Goal: Task Accomplishment & Management: Use online tool/utility

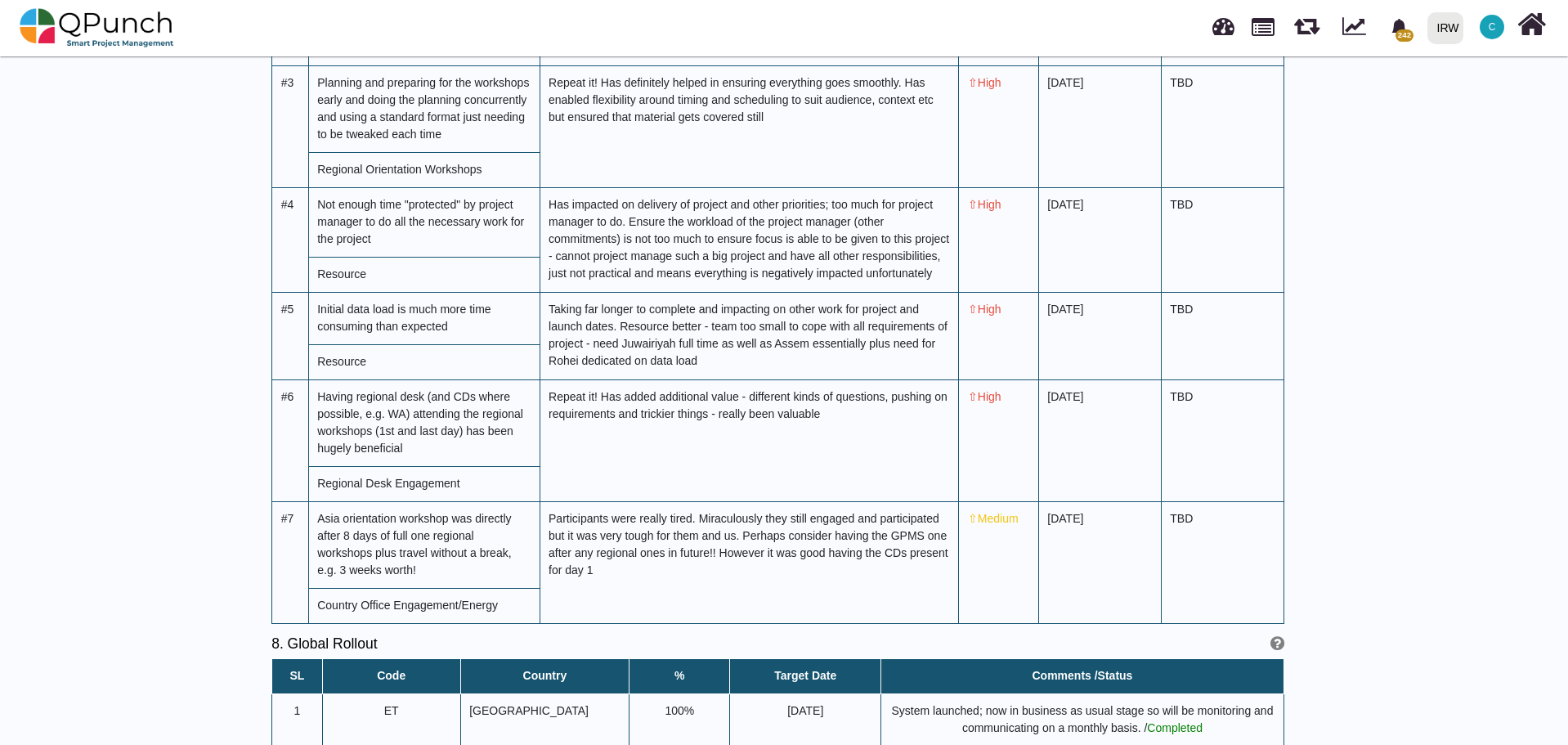
scroll to position [5383, 0]
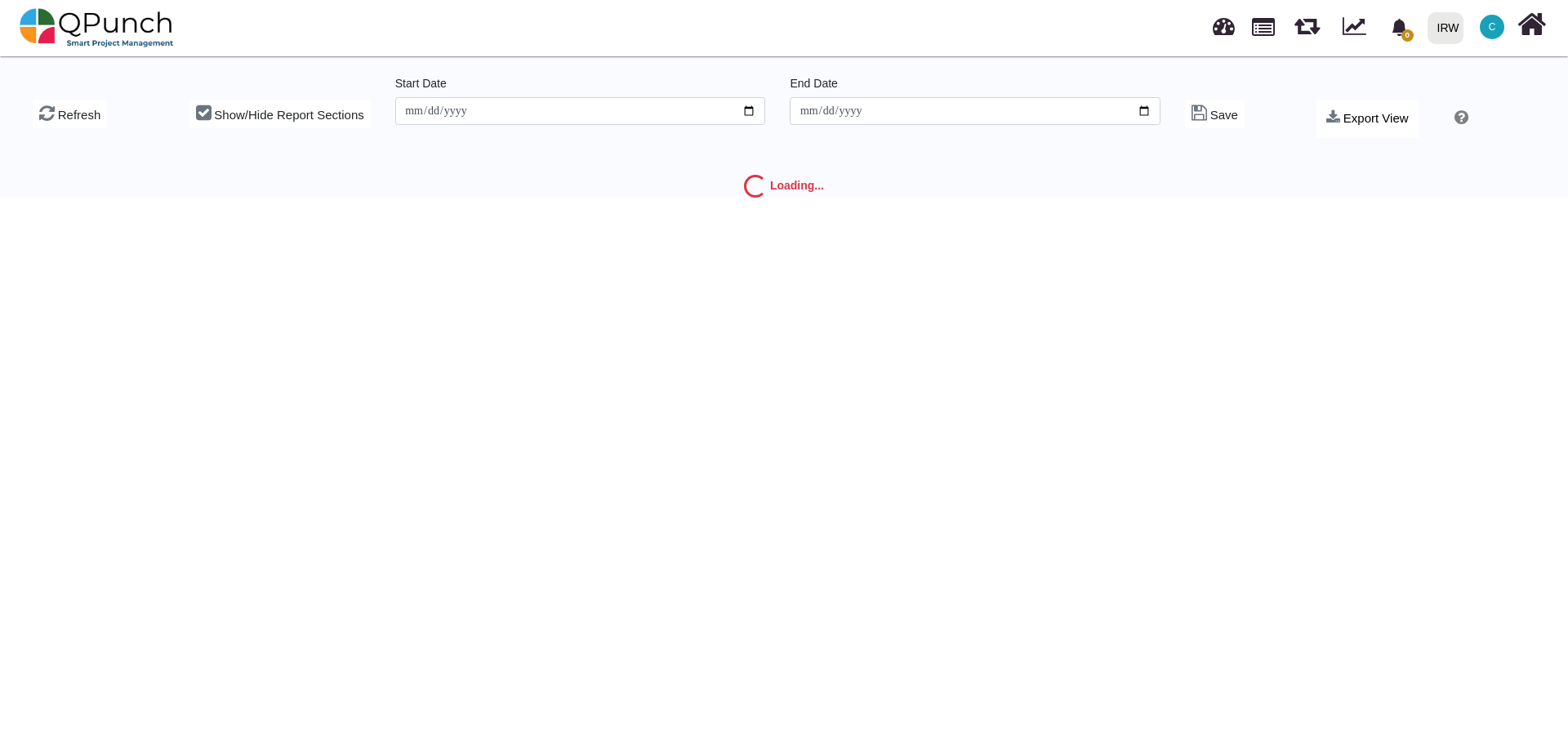
type input "**********"
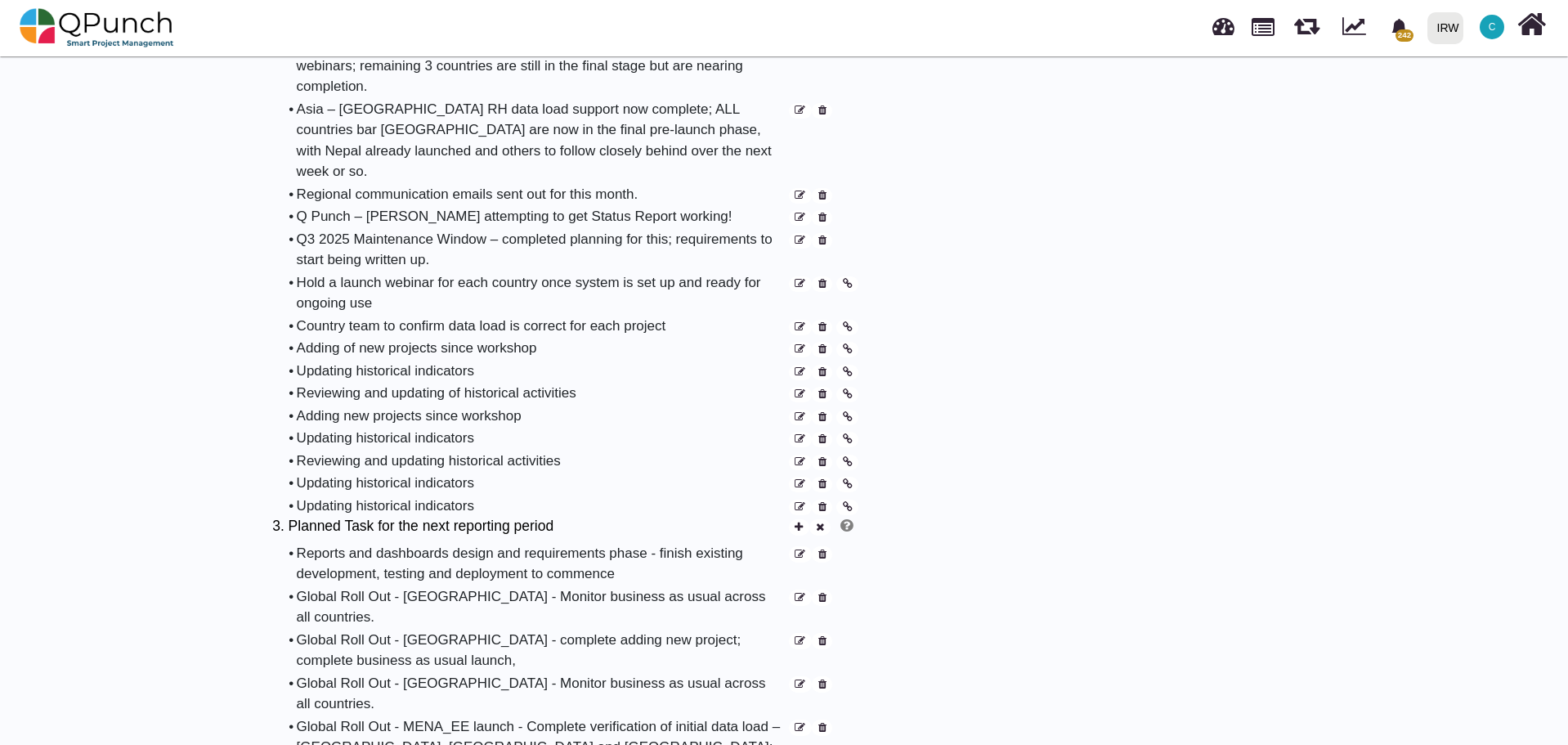
scroll to position [1063, 0]
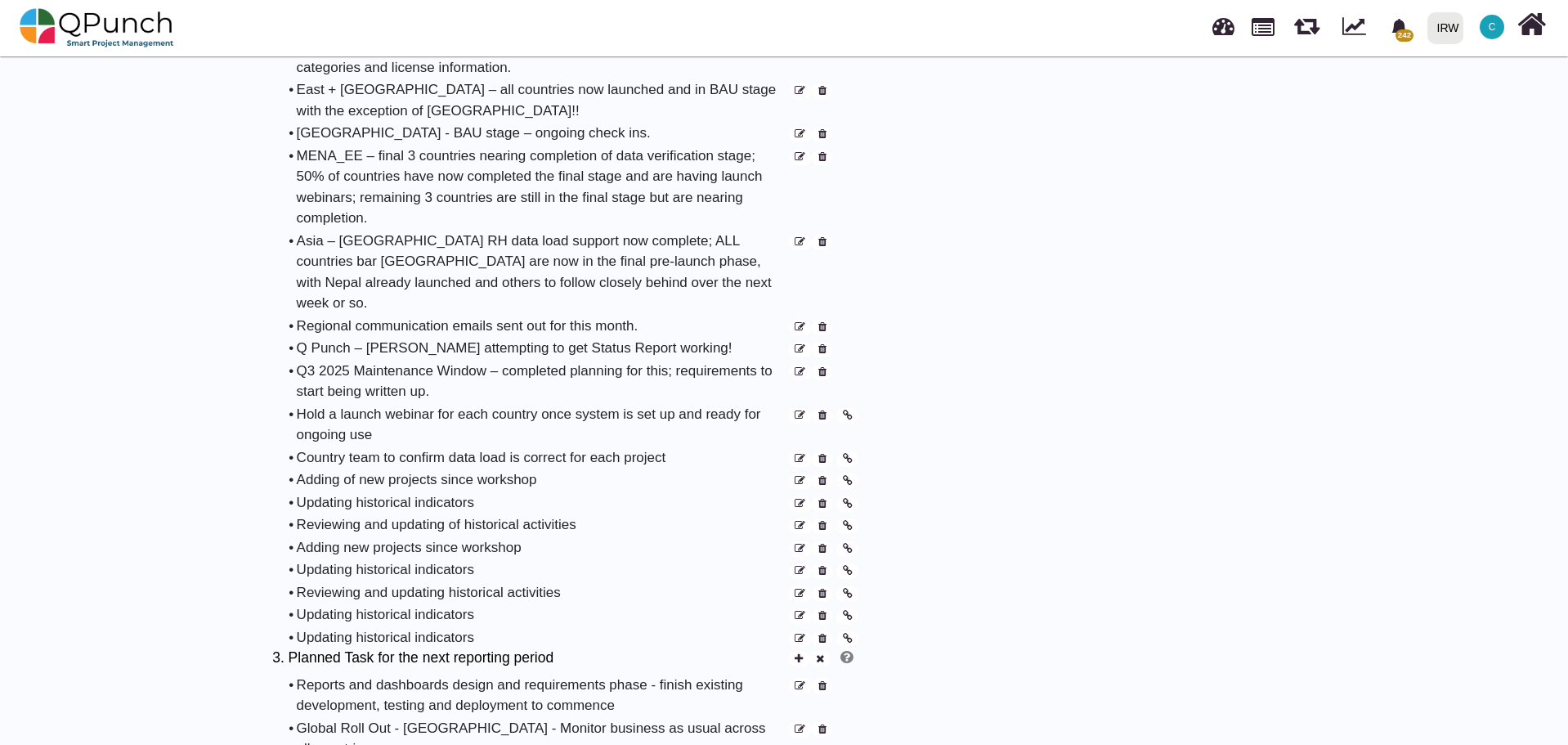
click at [823, 476] on icon at bounding box center [822, 482] width 8 height 11
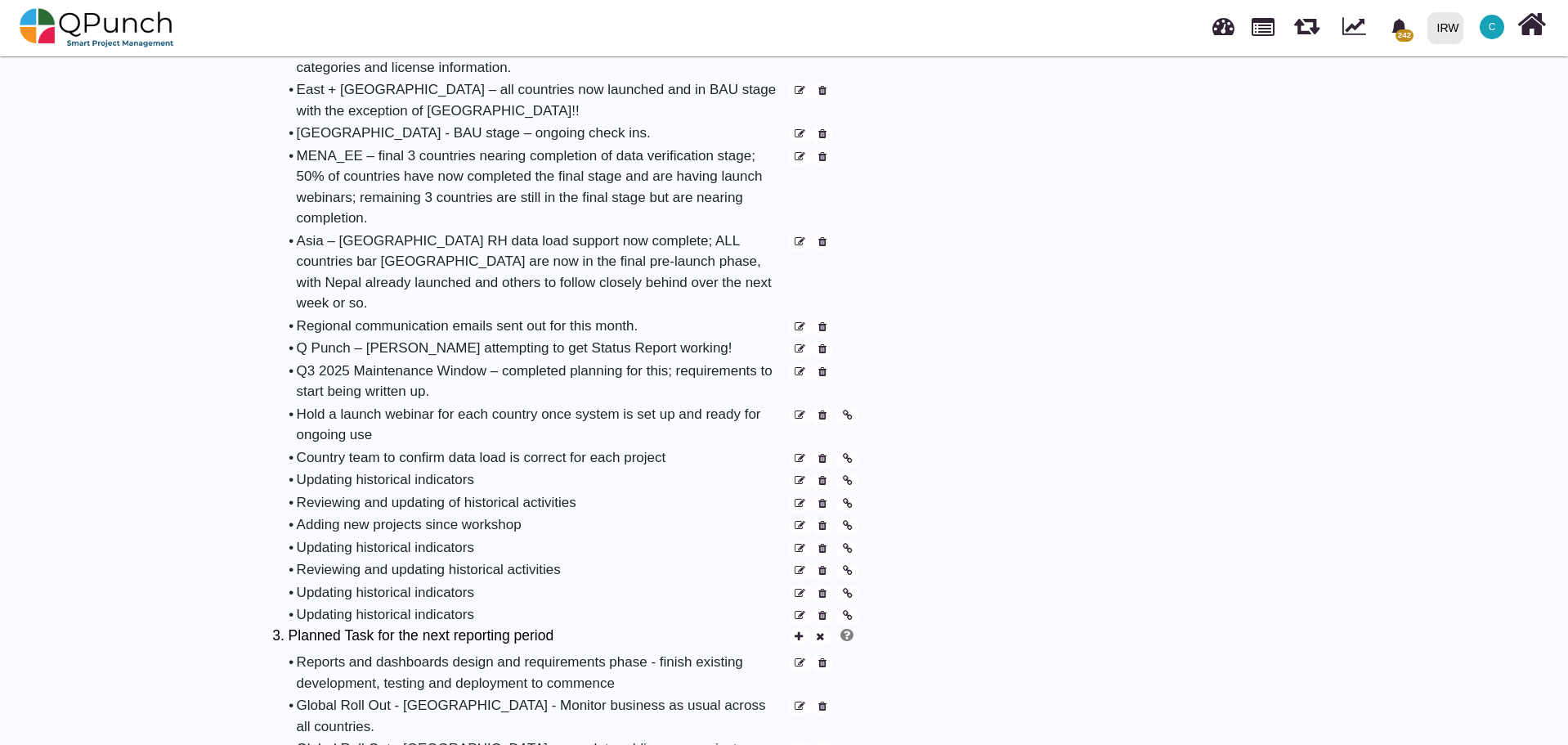
click at [823, 411] on icon at bounding box center [822, 416] width 8 height 11
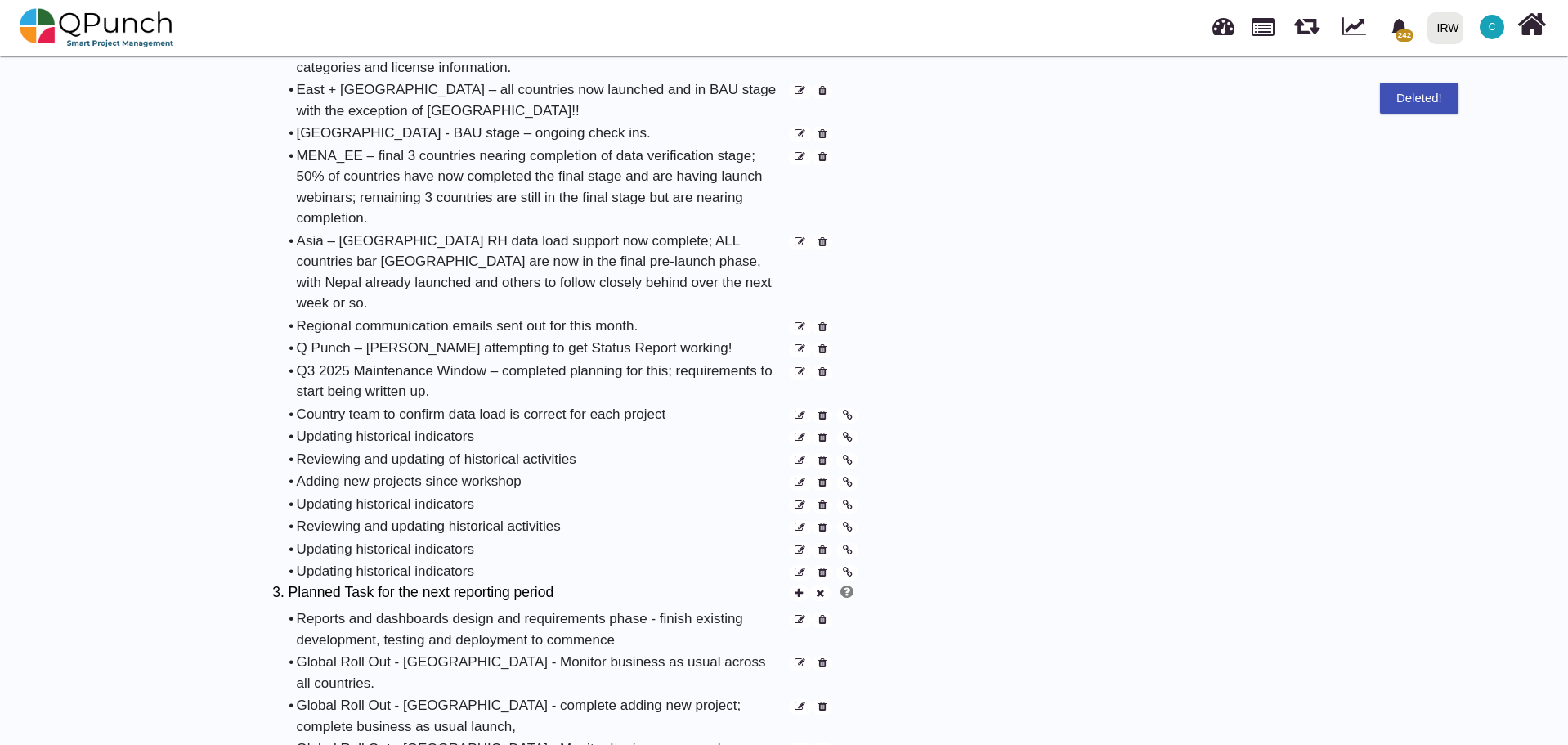
click at [823, 411] on icon at bounding box center [822, 416] width 8 height 11
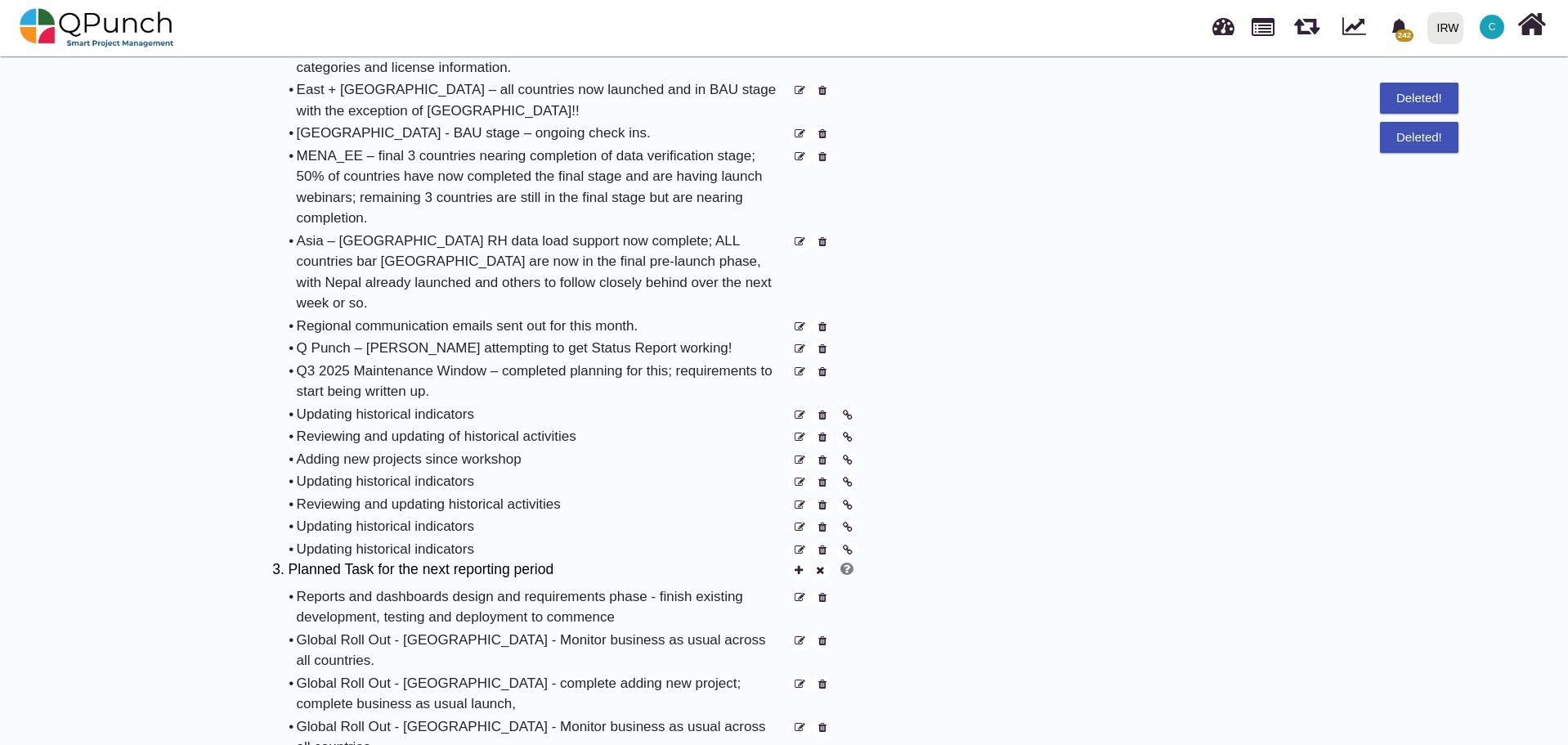
click at [823, 411] on icon at bounding box center [822, 416] width 8 height 11
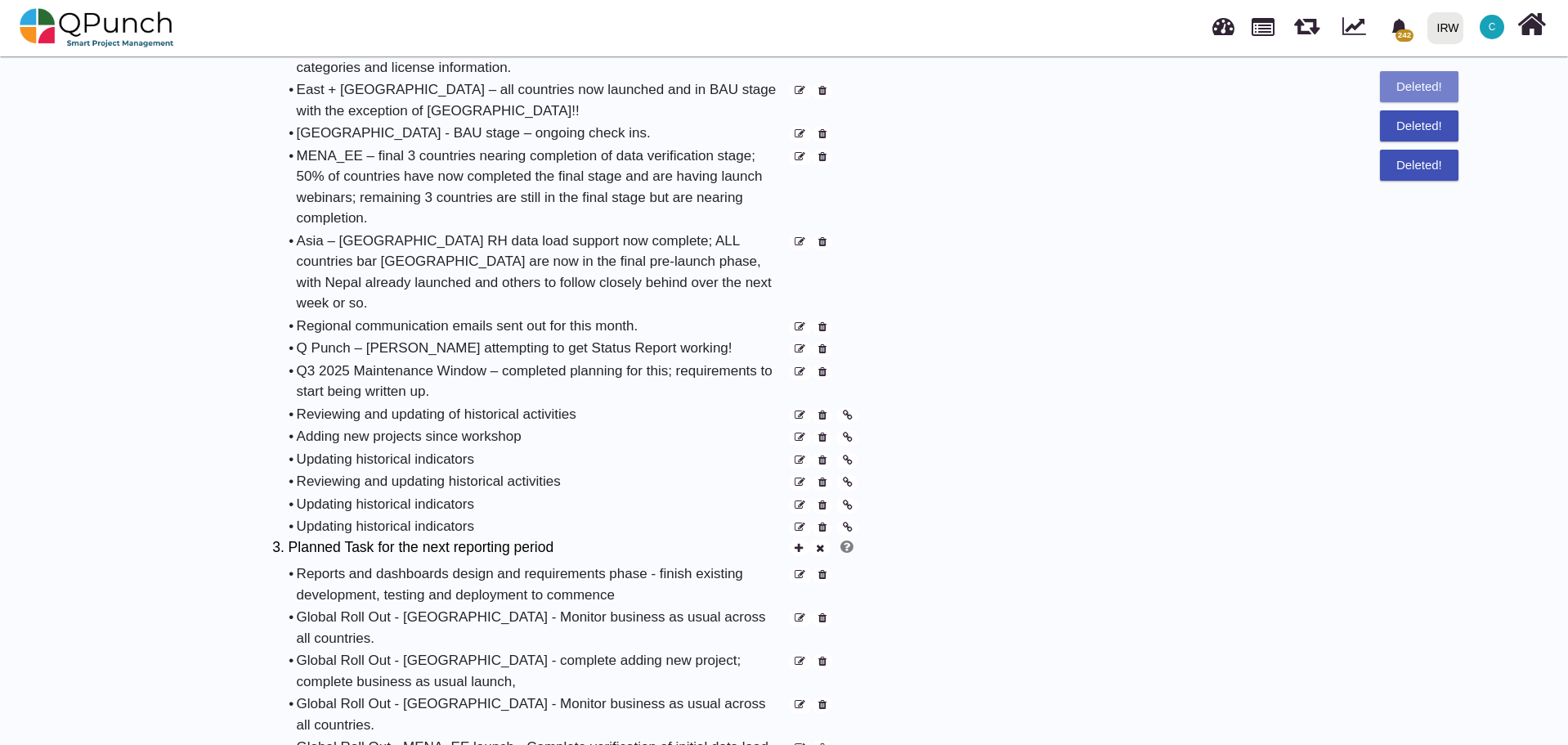
click at [823, 411] on icon at bounding box center [822, 416] width 8 height 11
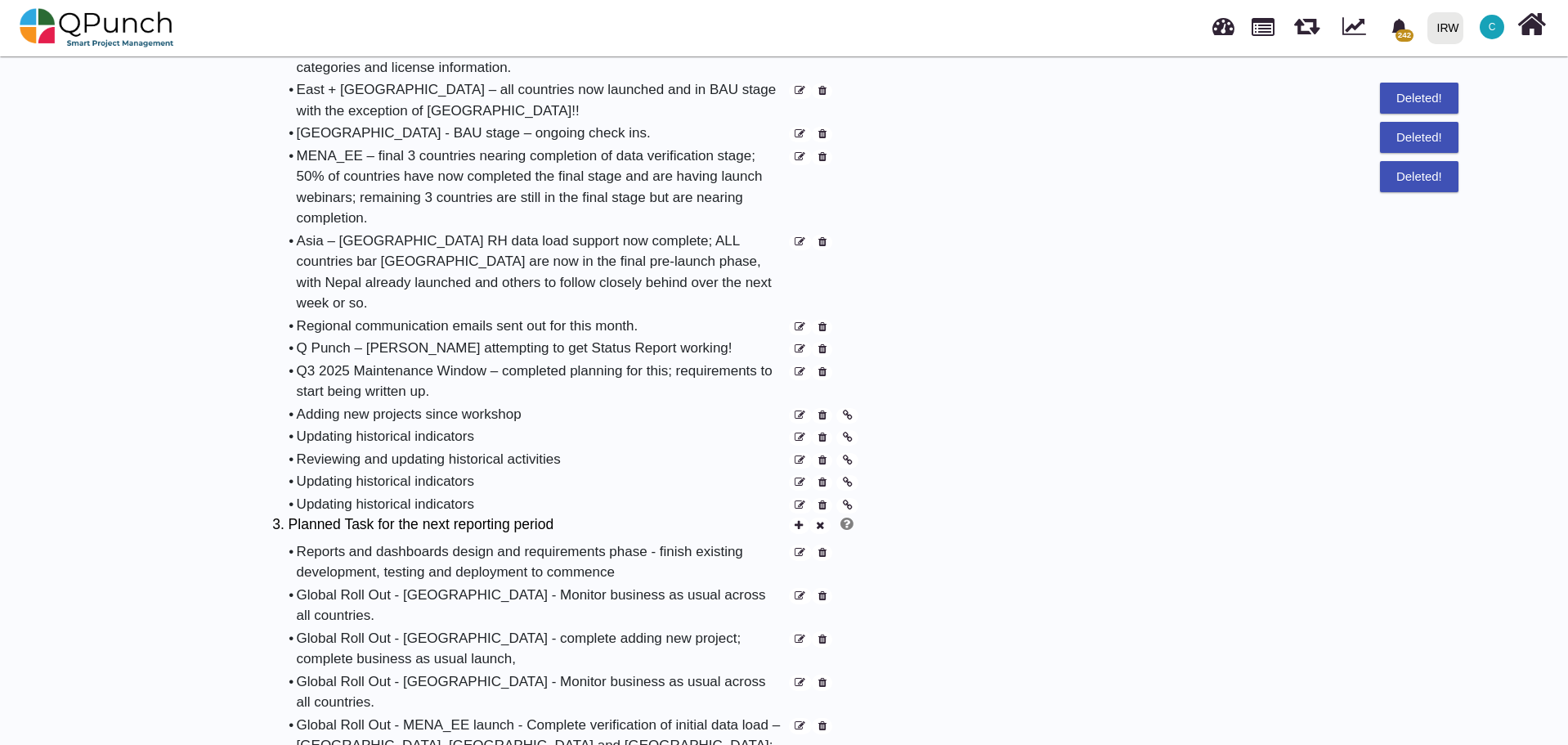
click at [823, 411] on icon at bounding box center [822, 416] width 8 height 11
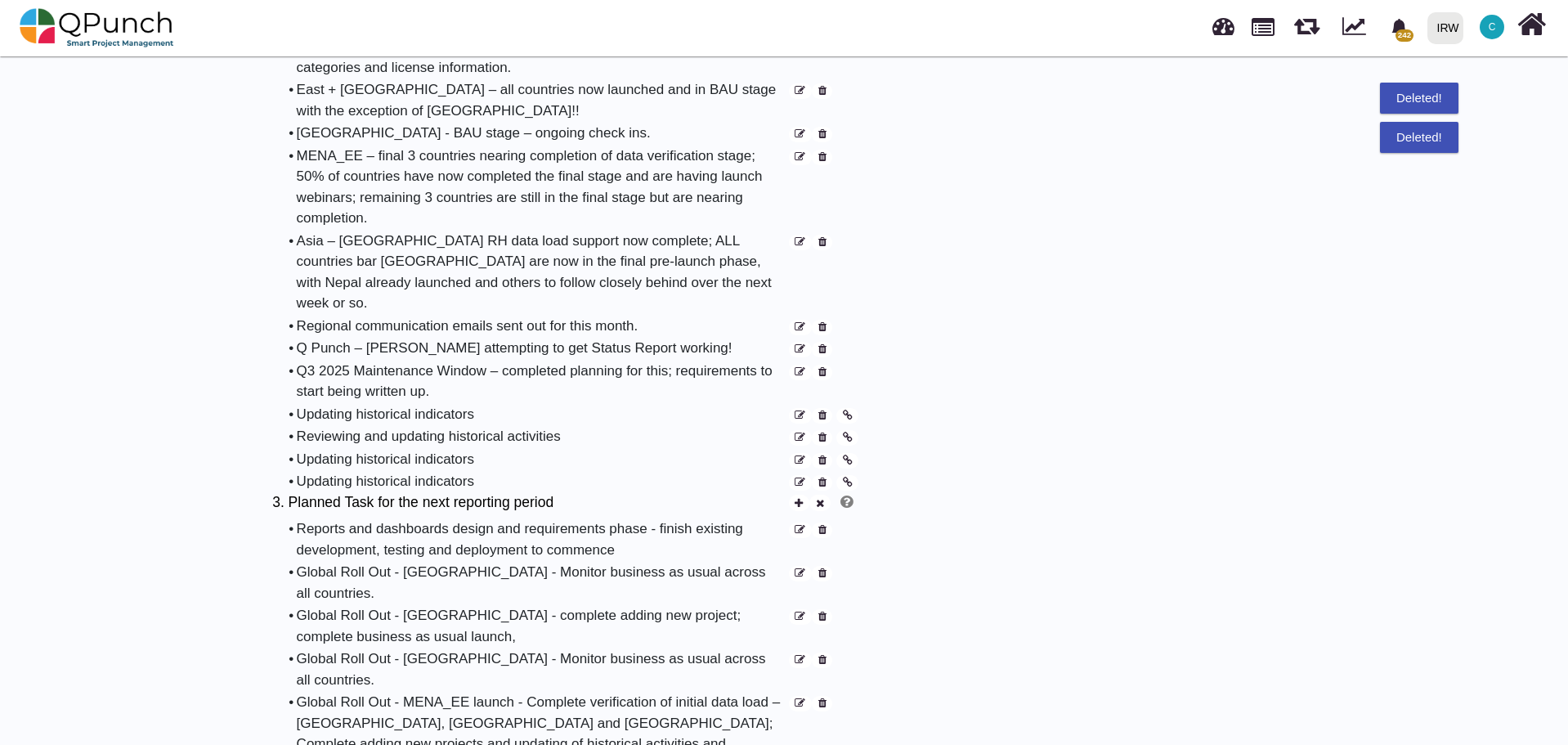
click at [823, 411] on icon at bounding box center [822, 416] width 8 height 11
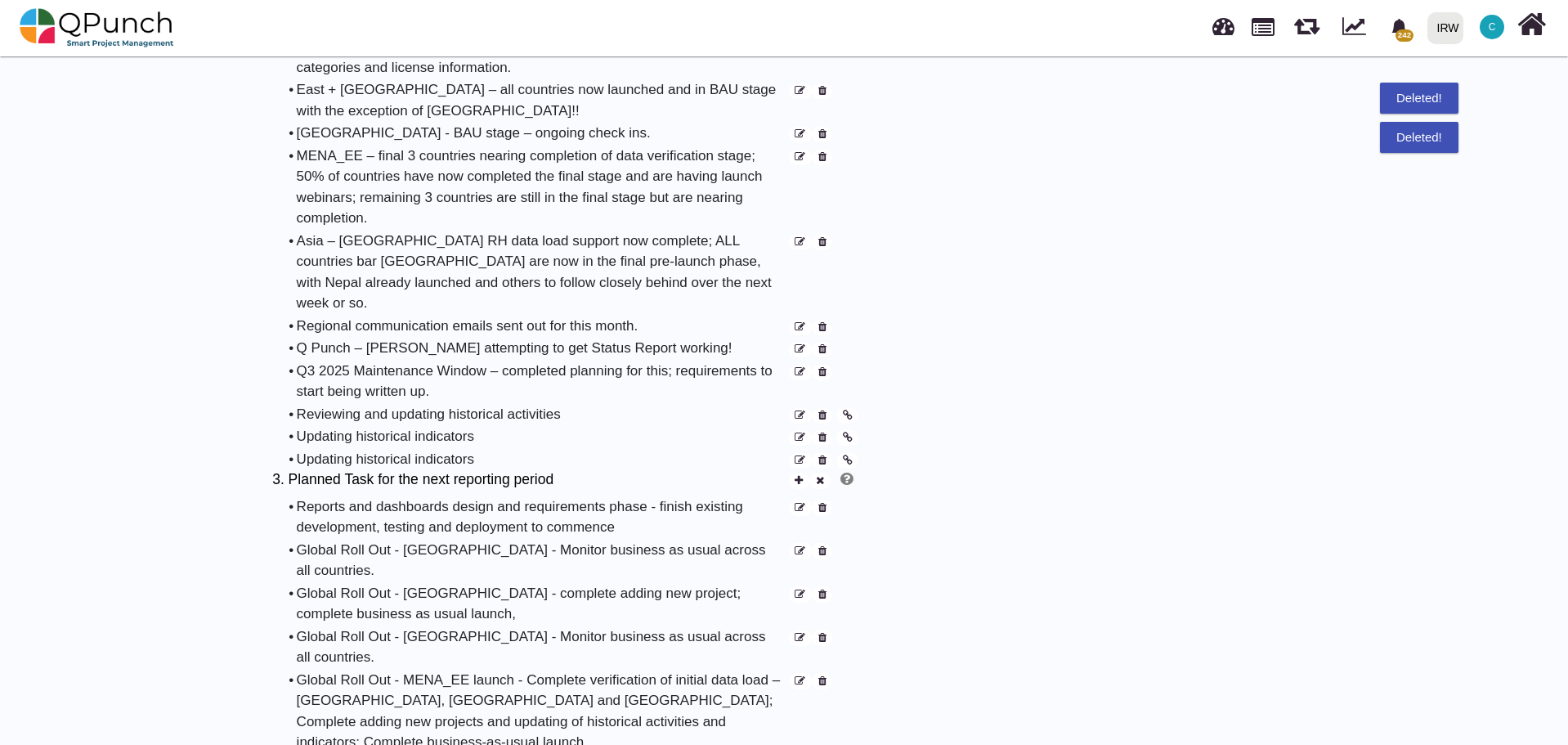
click at [823, 411] on icon at bounding box center [822, 416] width 8 height 11
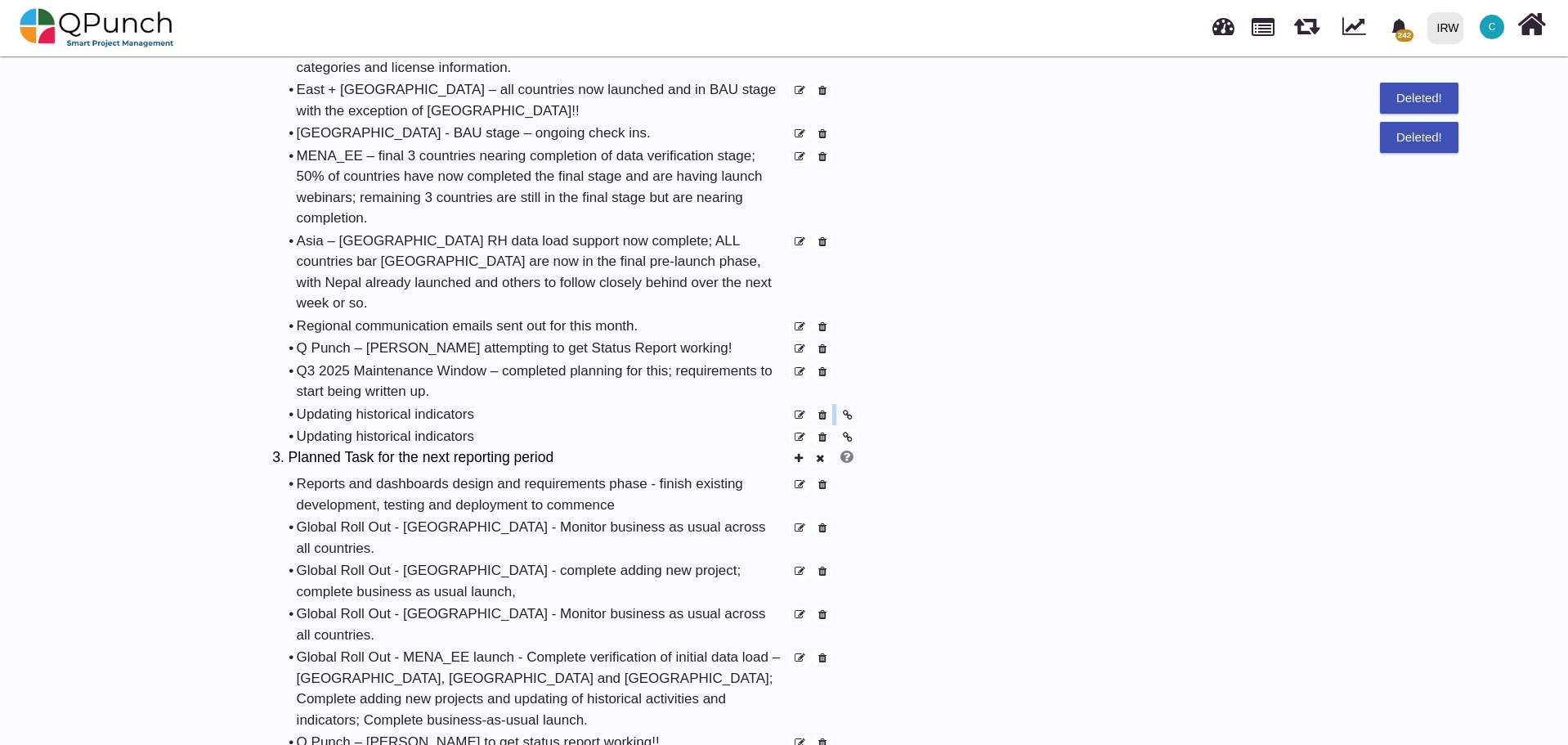
click at [823, 411] on icon at bounding box center [822, 416] width 8 height 11
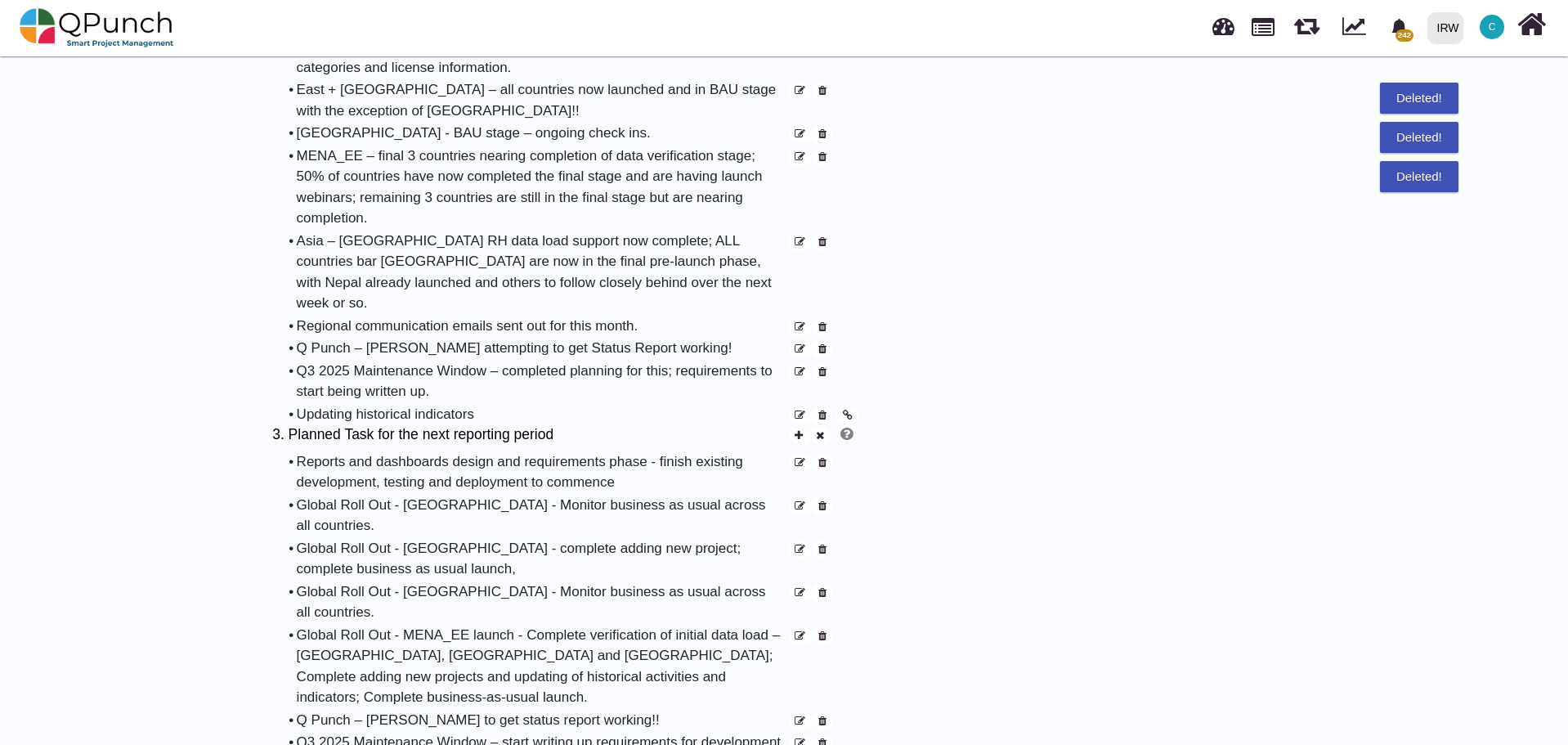
click at [823, 411] on icon at bounding box center [822, 416] width 8 height 11
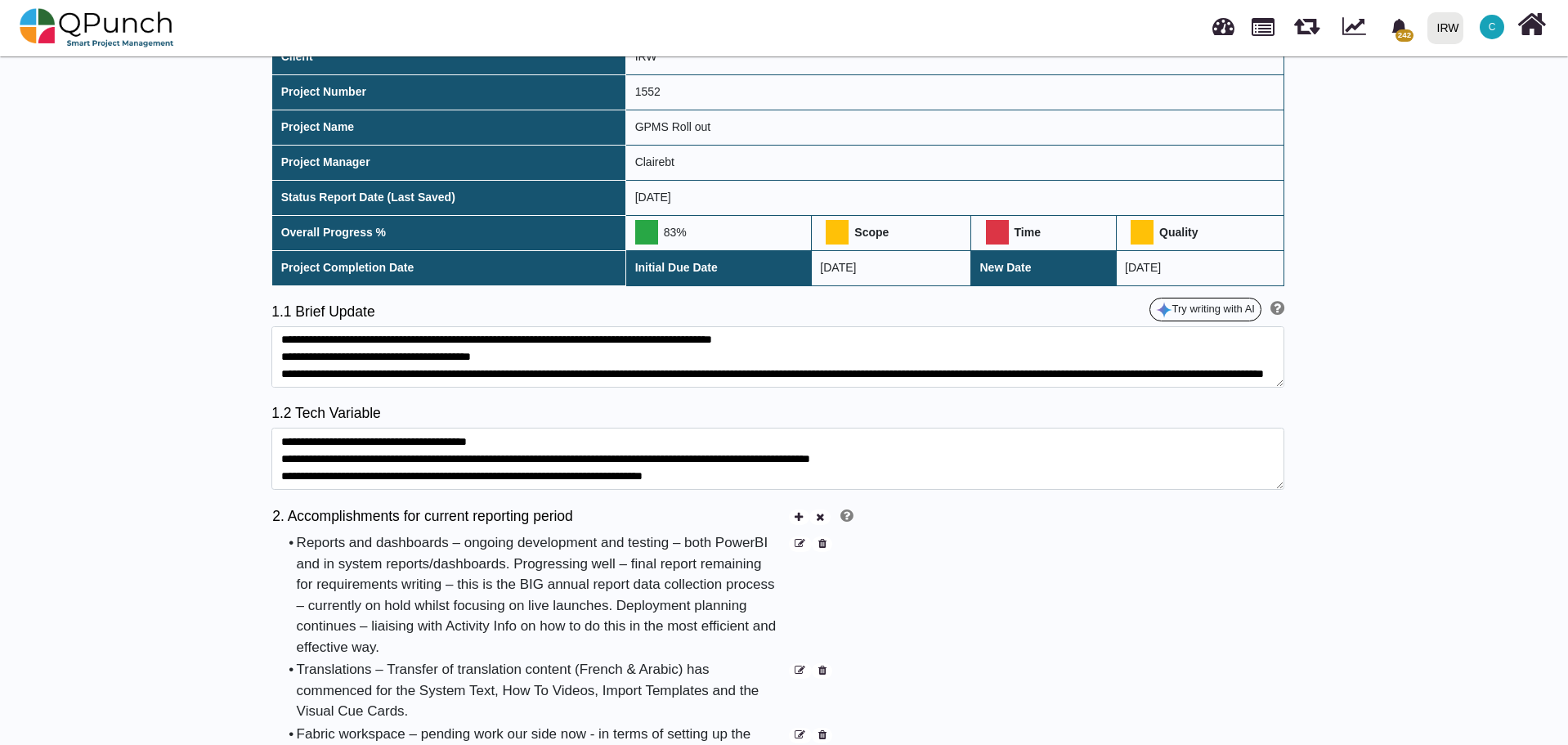
scroll to position [0, 0]
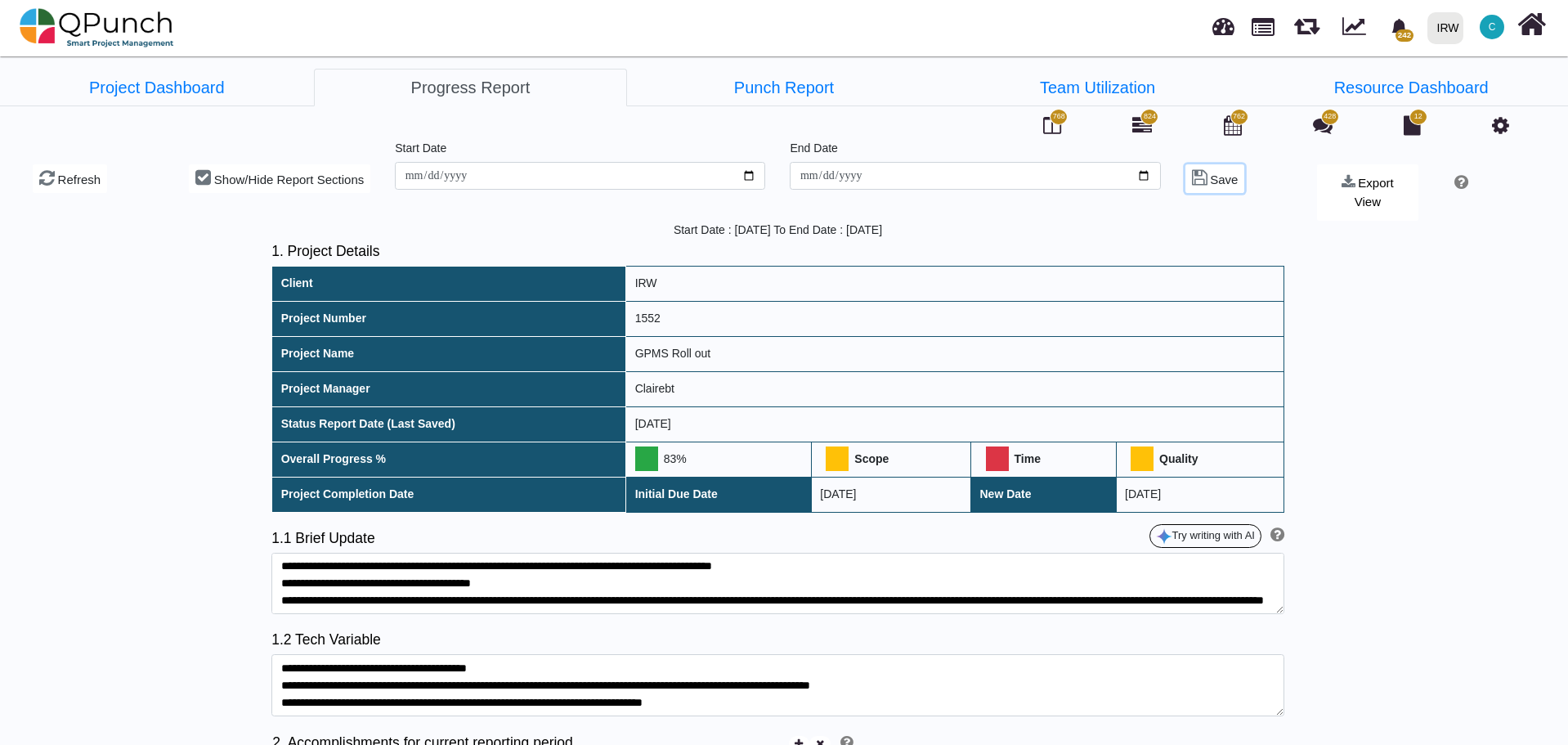
click at [1209, 178] on span "Save" at bounding box center [1223, 179] width 28 height 14
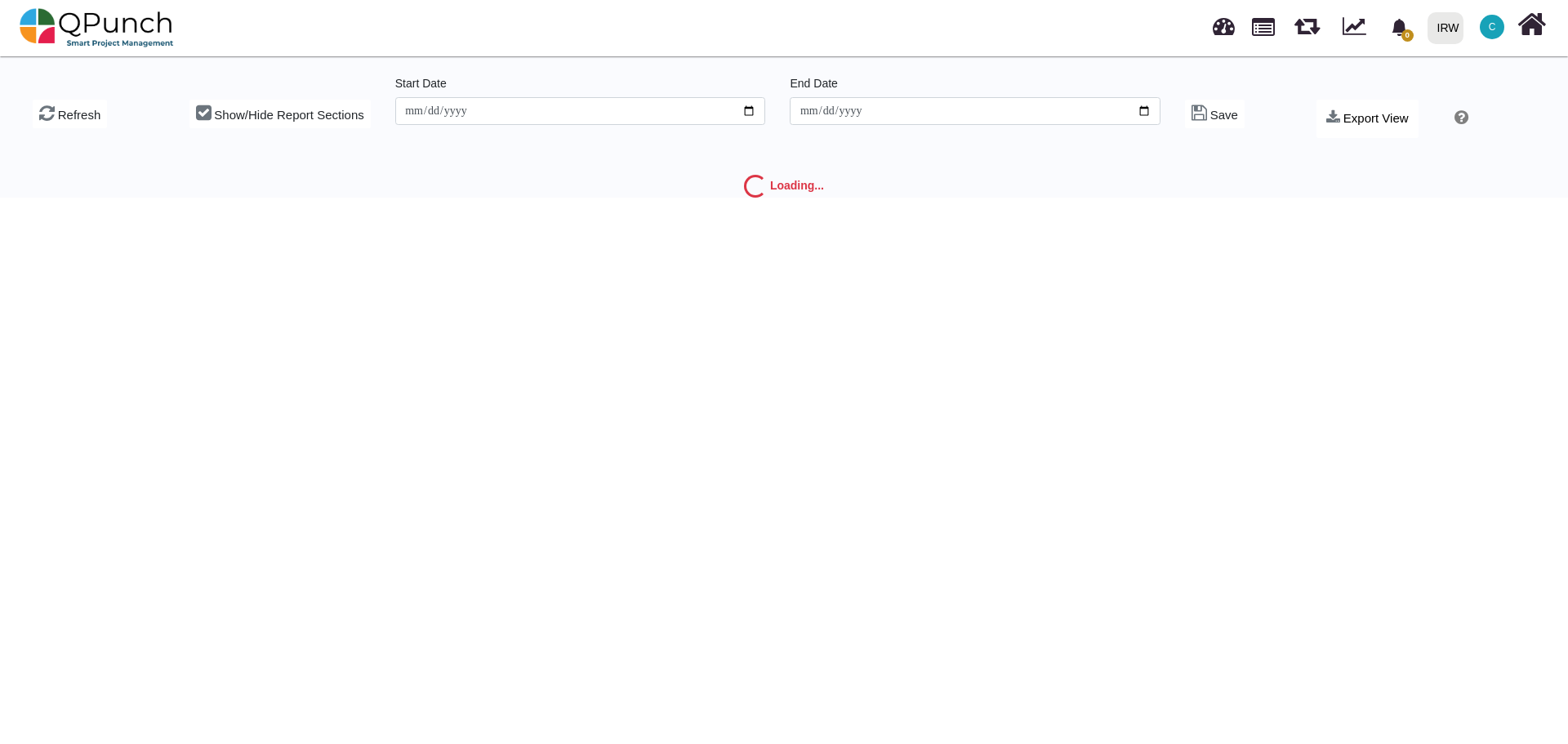
type input "**********"
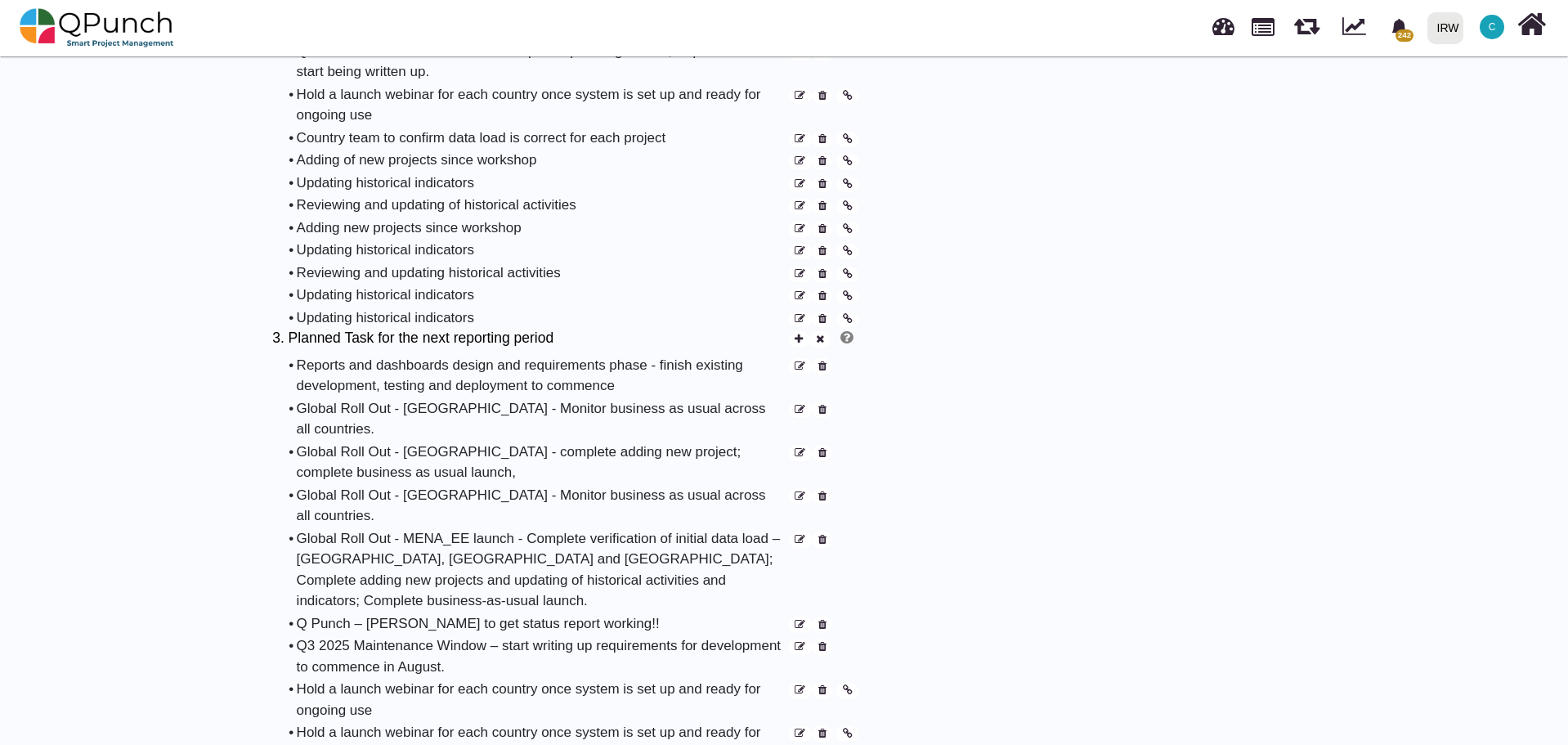
scroll to position [1390, 0]
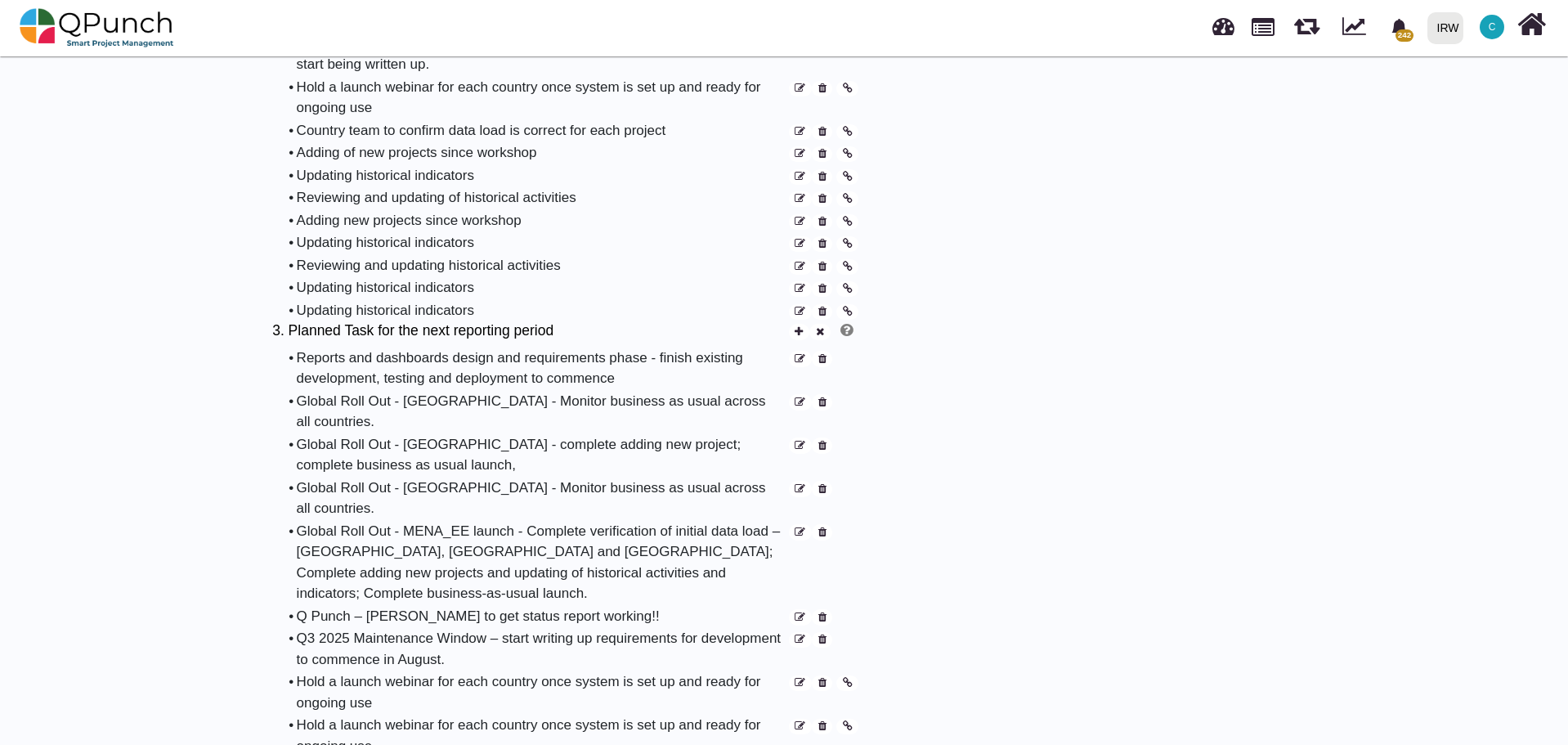
click at [821, 307] on icon at bounding box center [822, 313] width 8 height 11
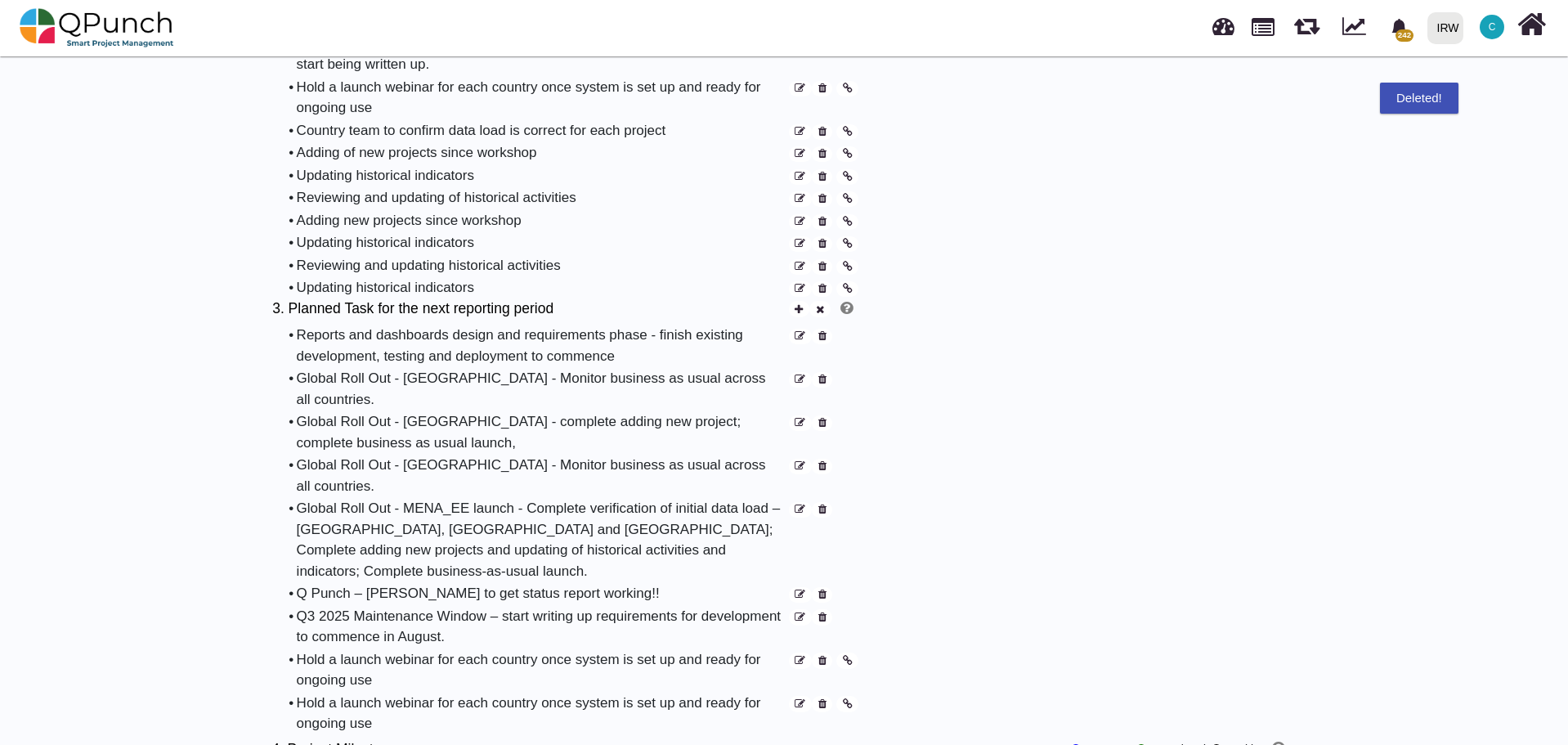
click at [823, 283] on icon at bounding box center [822, 289] width 8 height 11
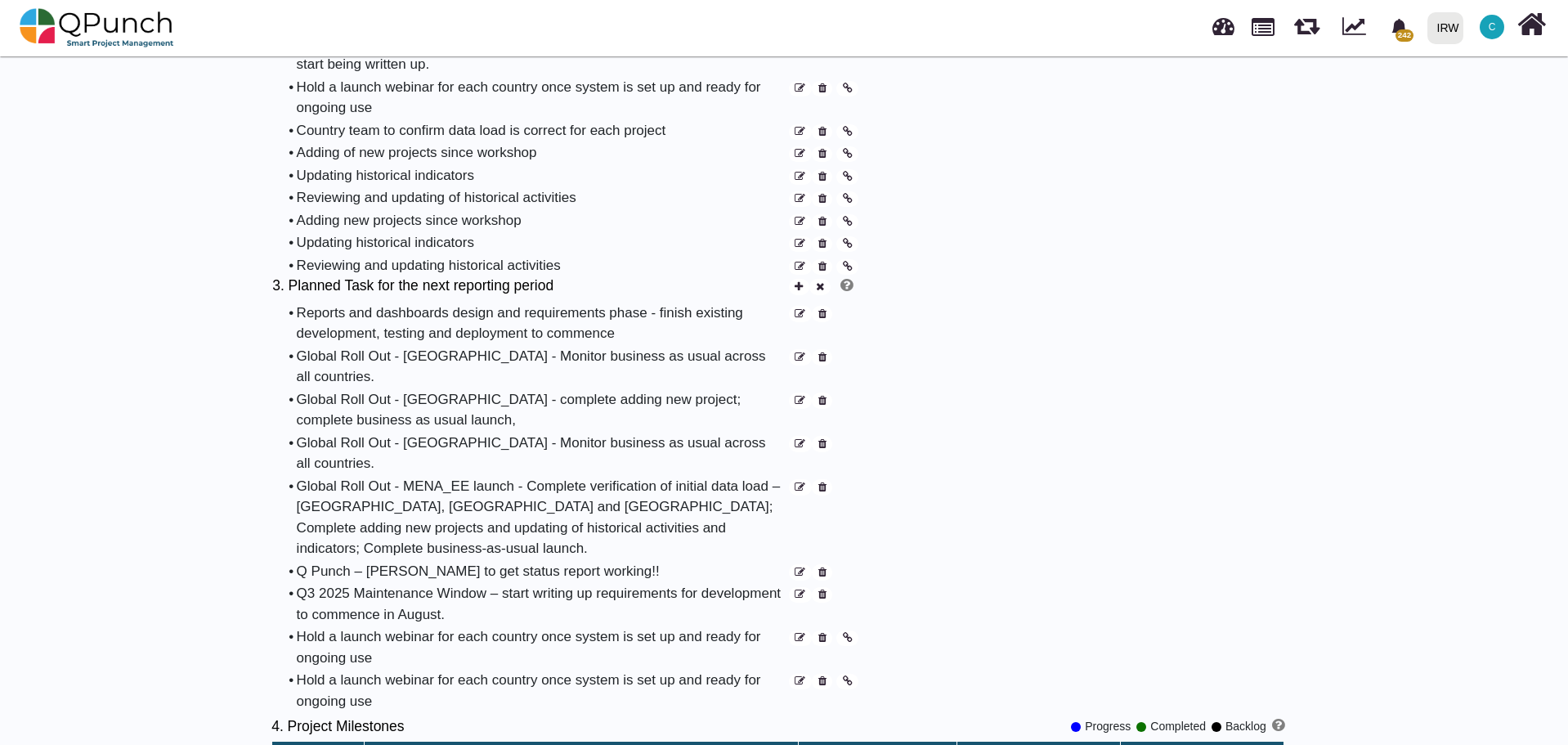
click at [823, 262] on icon at bounding box center [822, 267] width 8 height 11
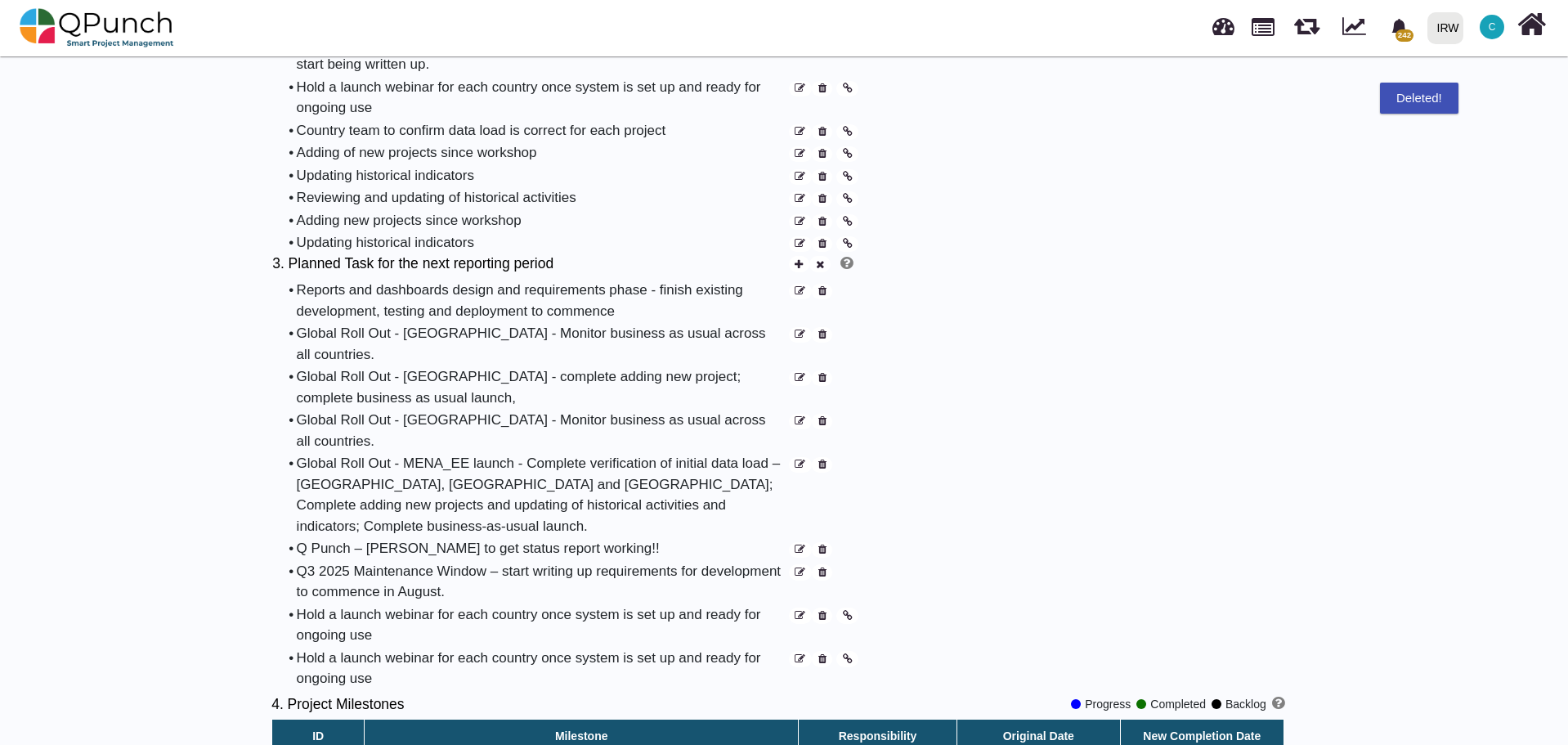
click at [821, 239] on icon at bounding box center [822, 244] width 8 height 11
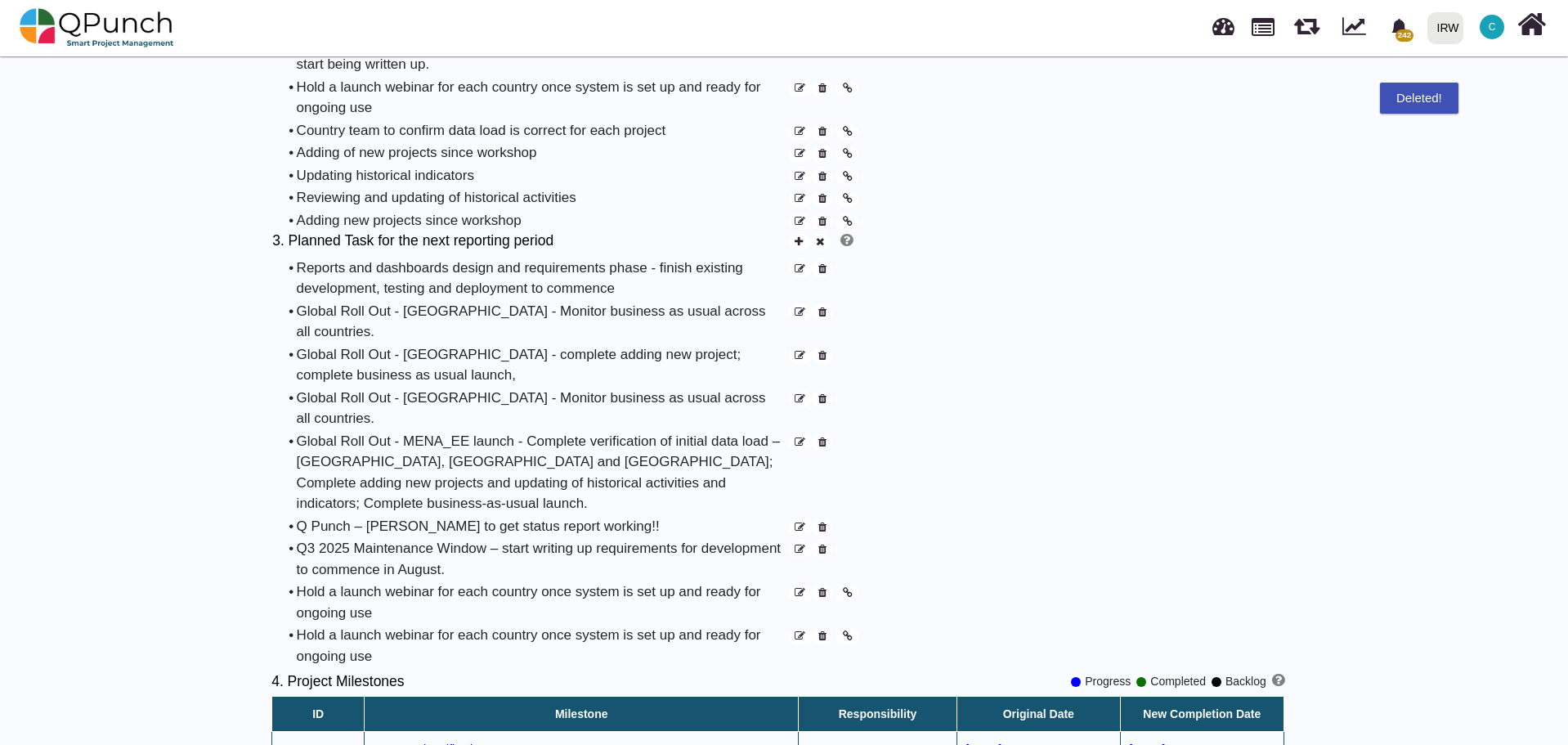
click at [822, 217] on icon at bounding box center [822, 223] width 8 height 11
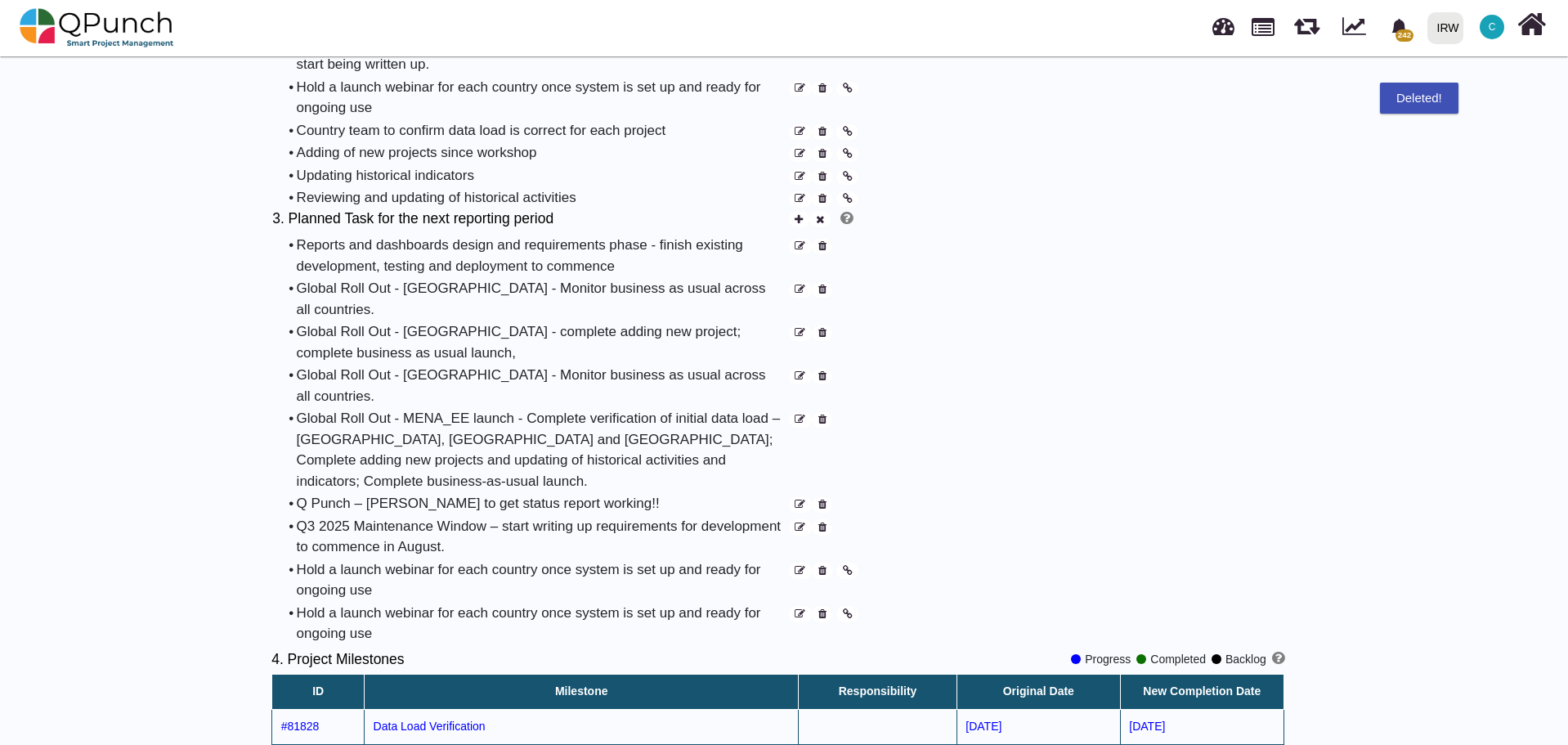
click at [822, 194] on icon at bounding box center [822, 199] width 8 height 11
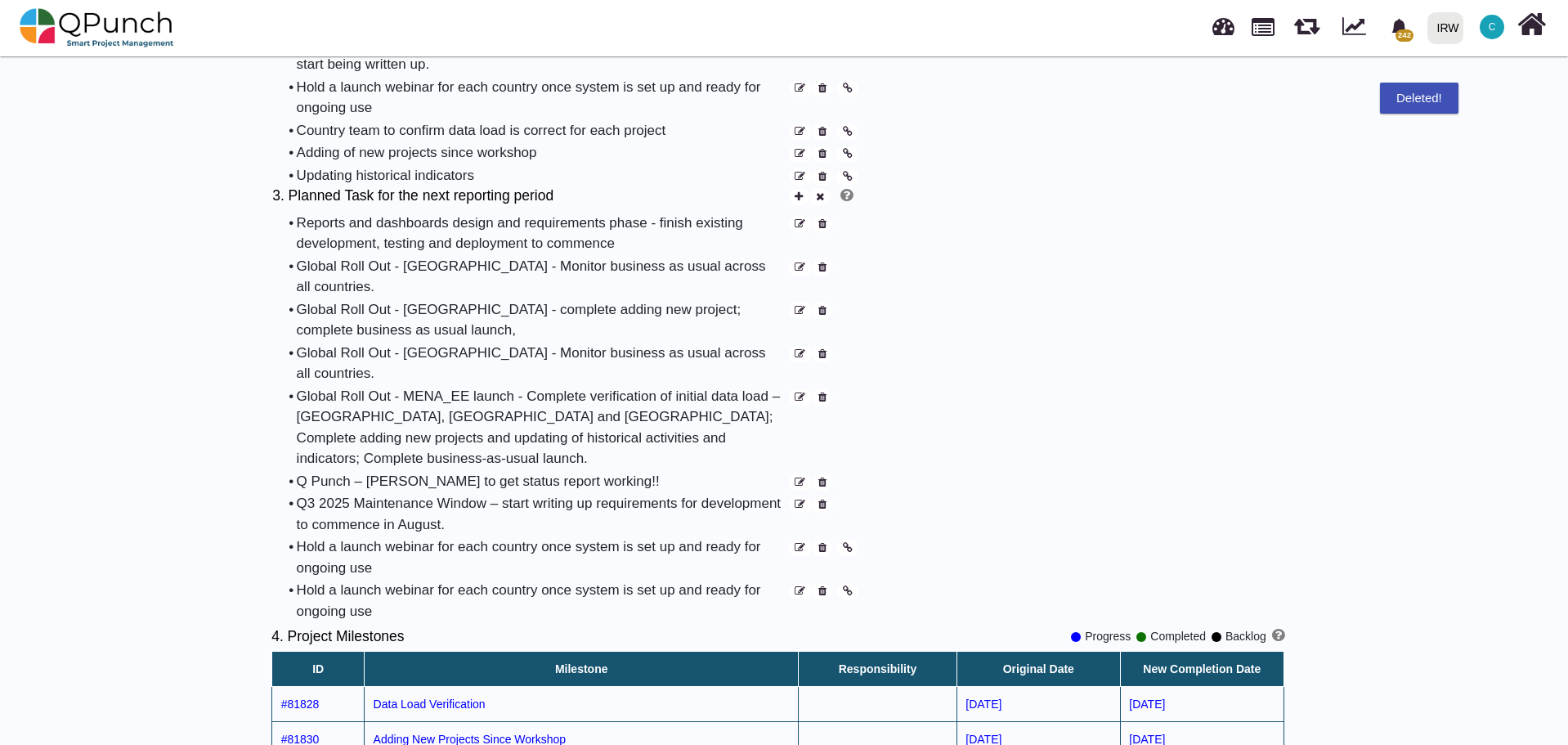
click at [823, 172] on icon at bounding box center [822, 177] width 8 height 11
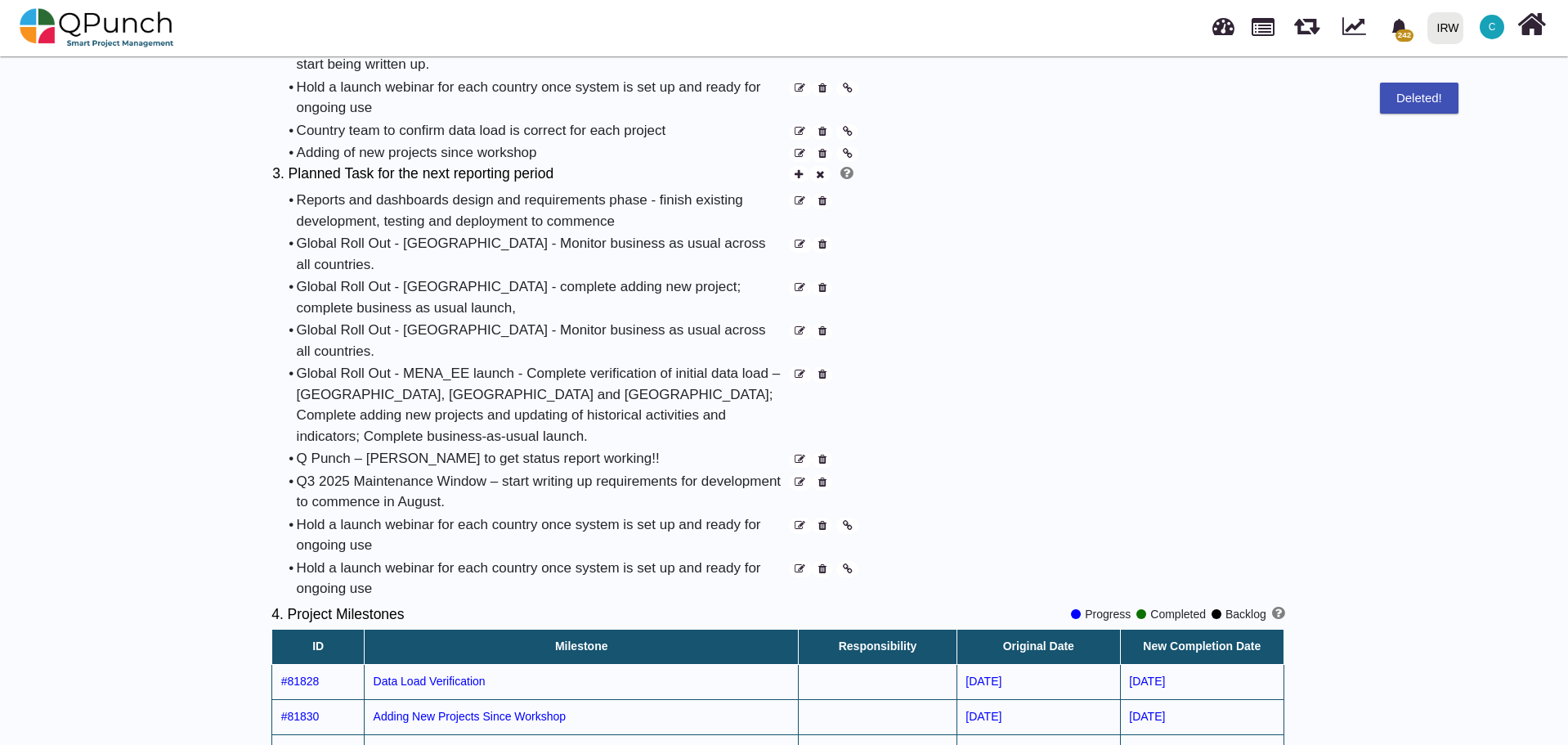
click at [824, 149] on icon at bounding box center [822, 154] width 8 height 11
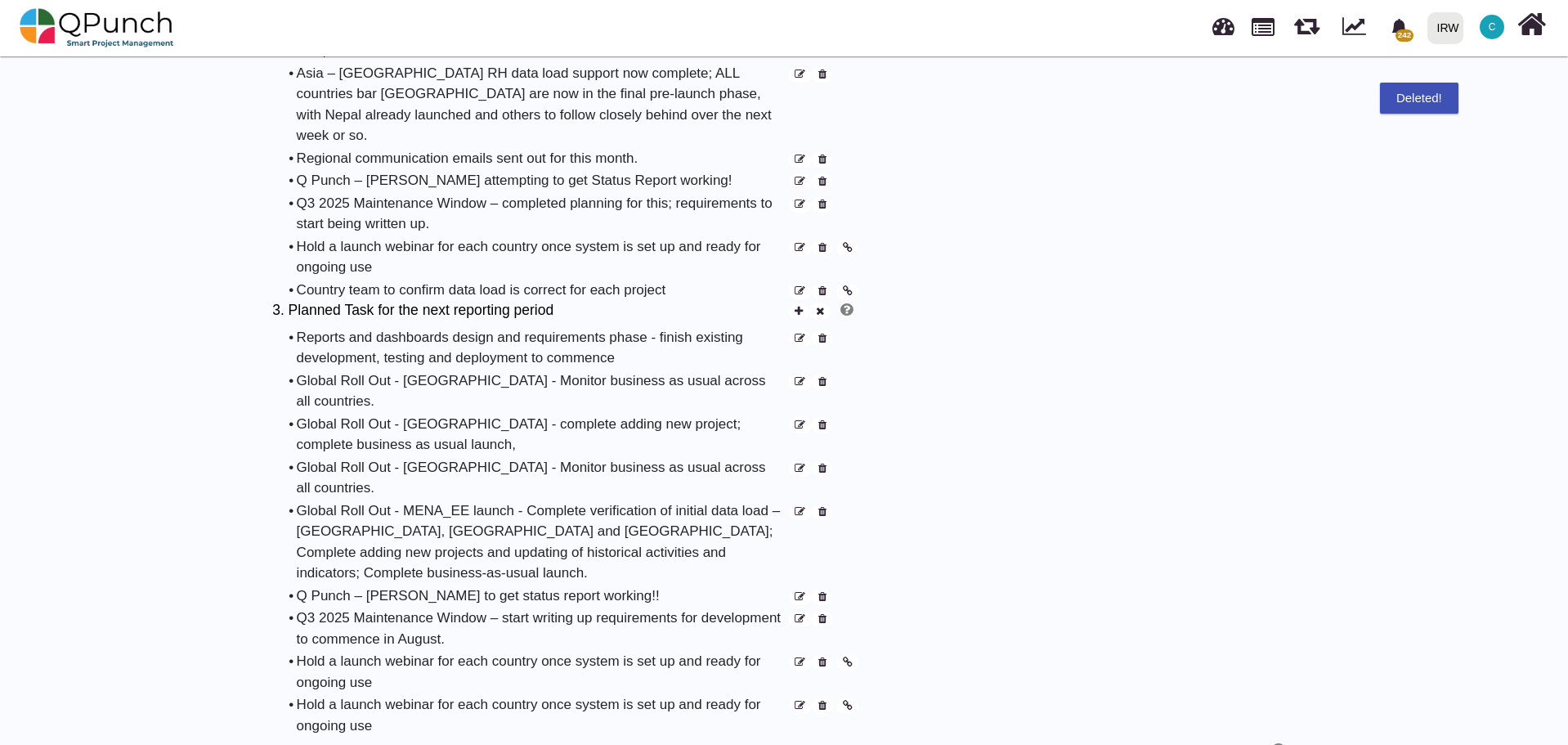
scroll to position [1227, 0]
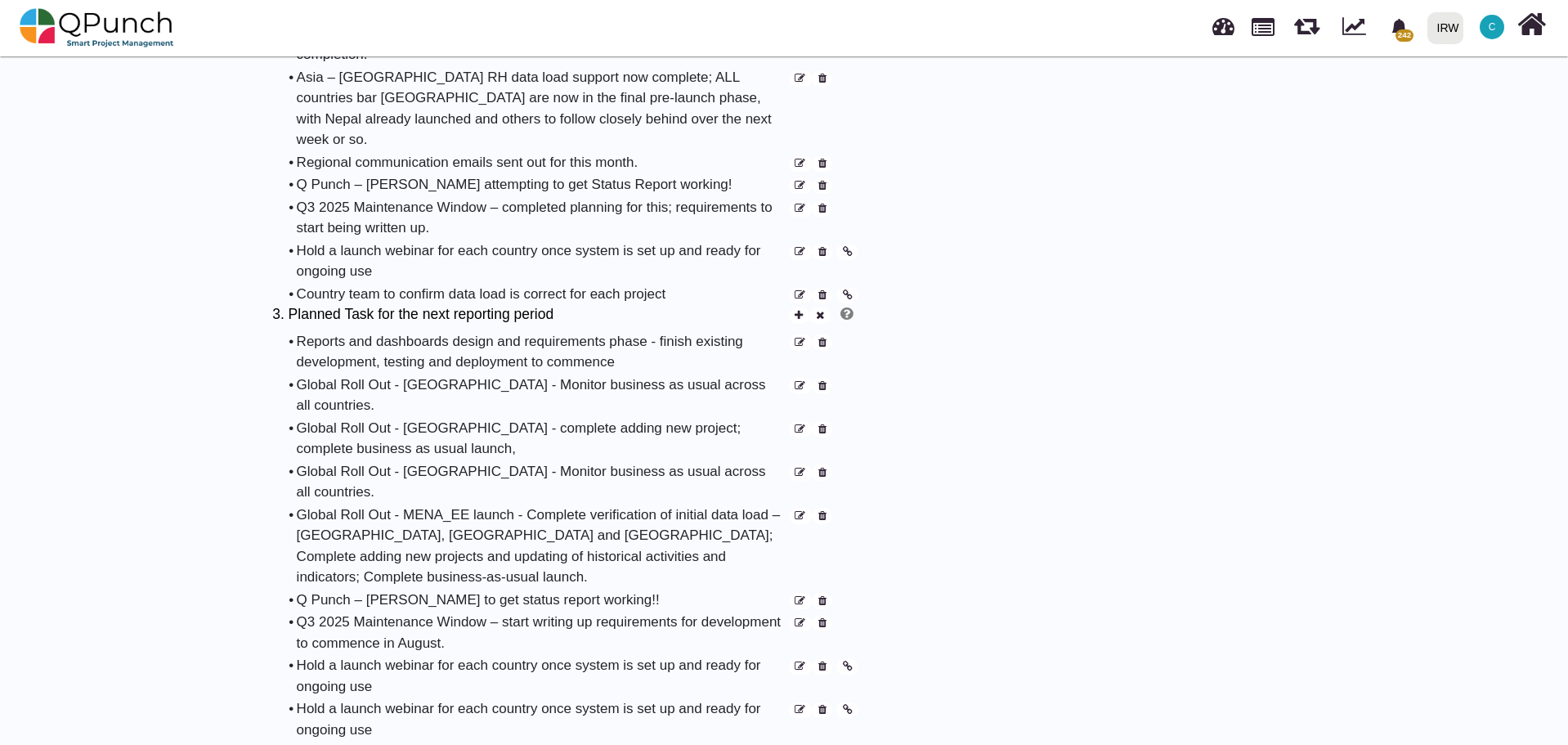
click at [823, 291] on icon at bounding box center [822, 296] width 8 height 11
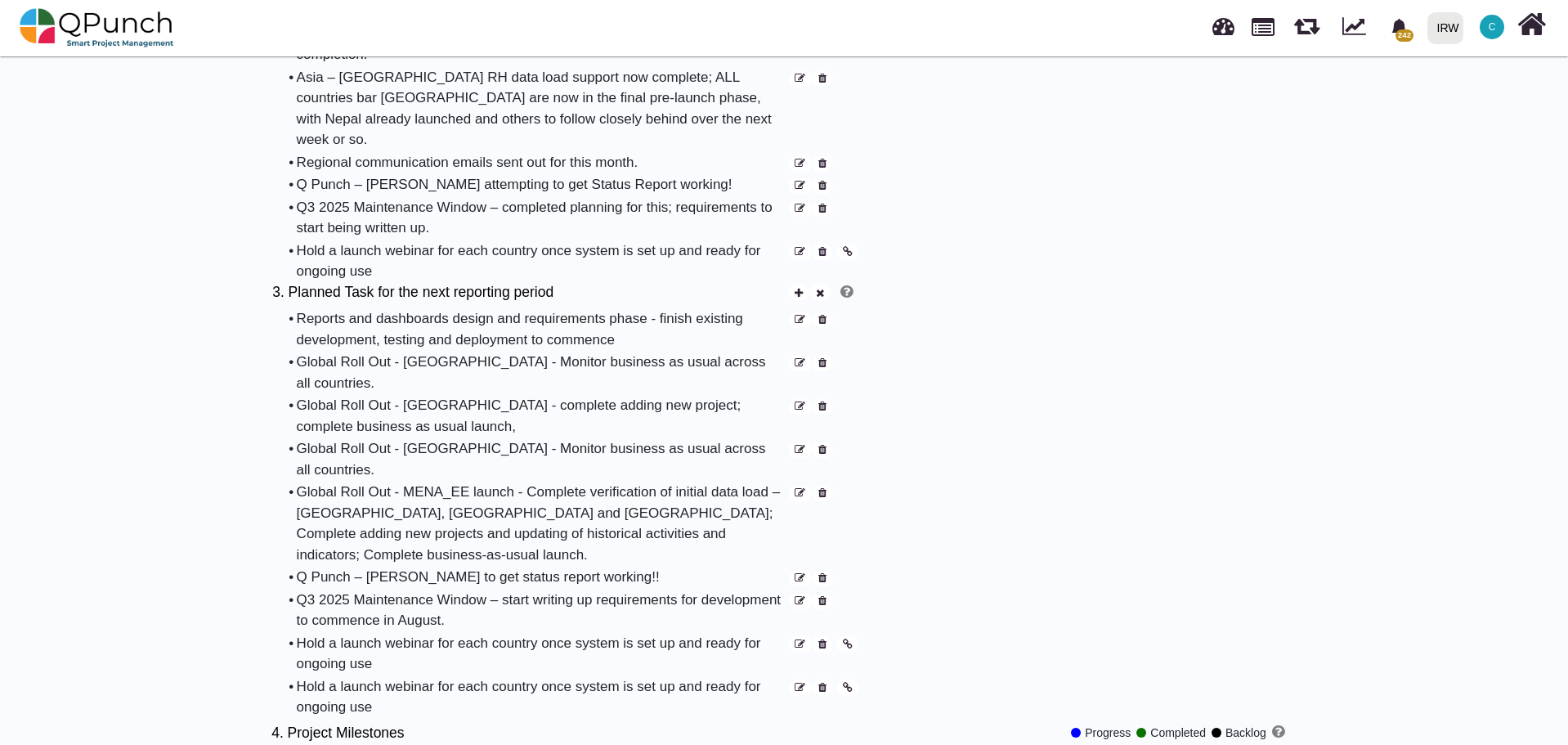
click at [823, 683] on icon at bounding box center [822, 689] width 8 height 11
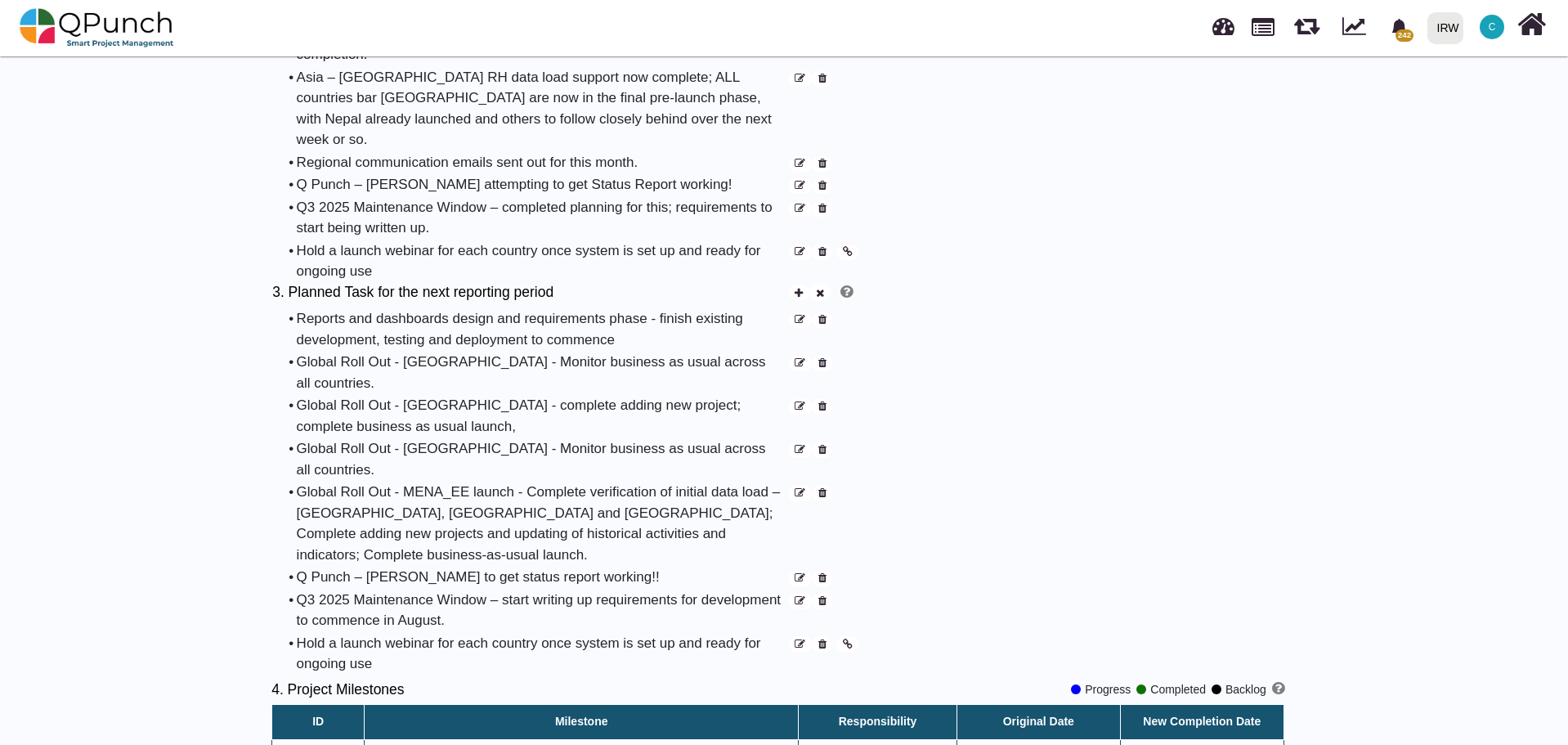
click at [825, 640] on icon at bounding box center [822, 645] width 8 height 11
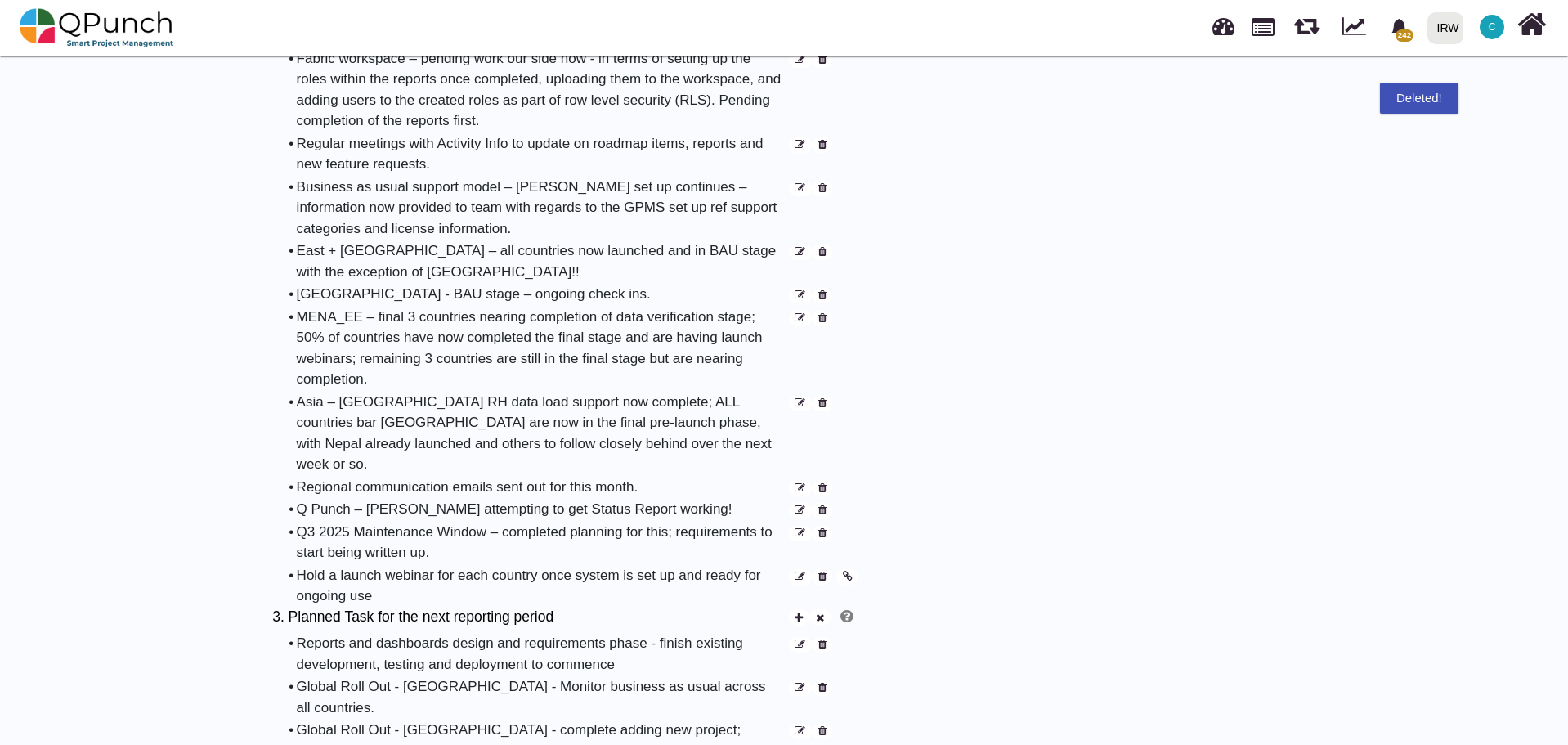
scroll to position [899, 0]
click at [823, 574] on icon at bounding box center [822, 580] width 8 height 11
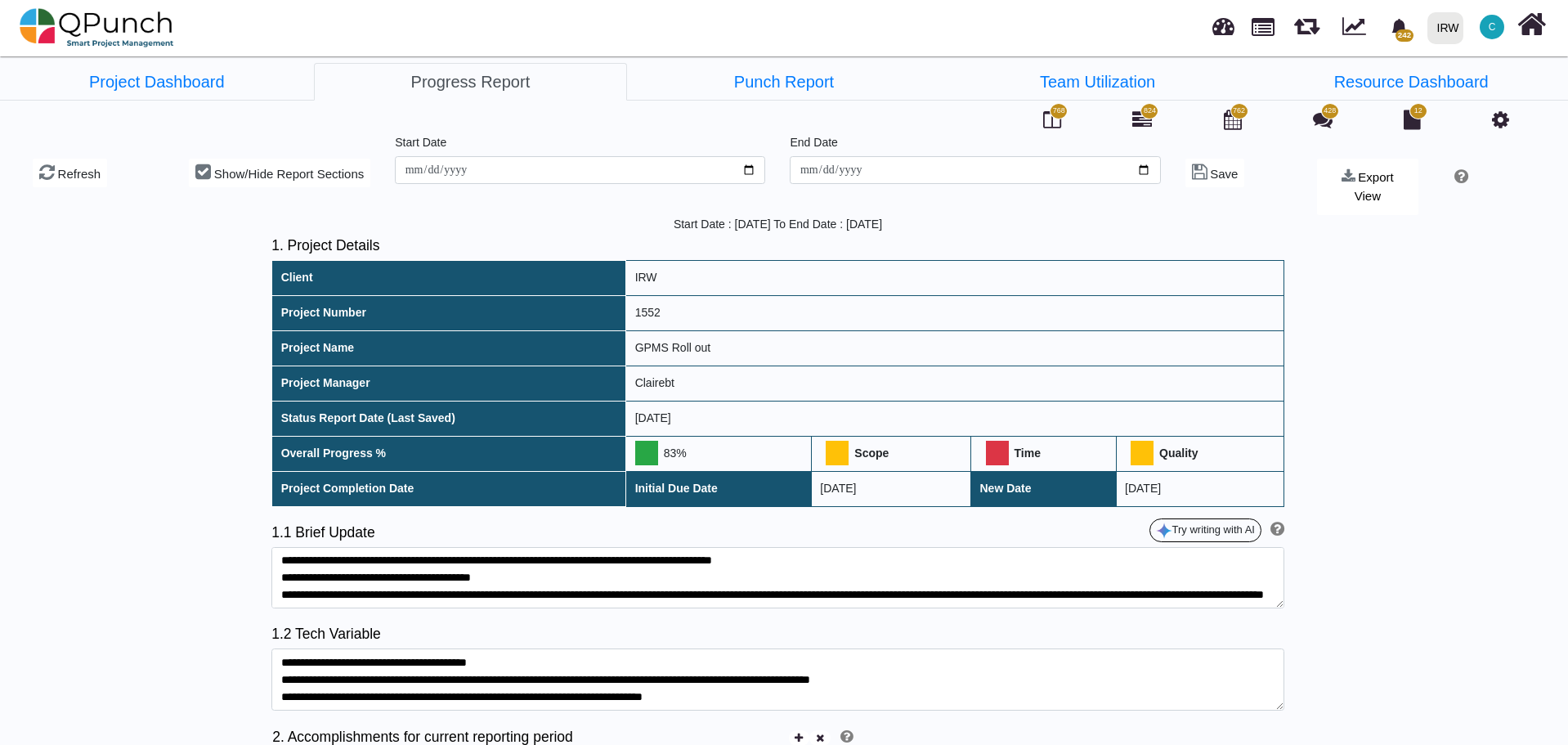
scroll to position [0, 0]
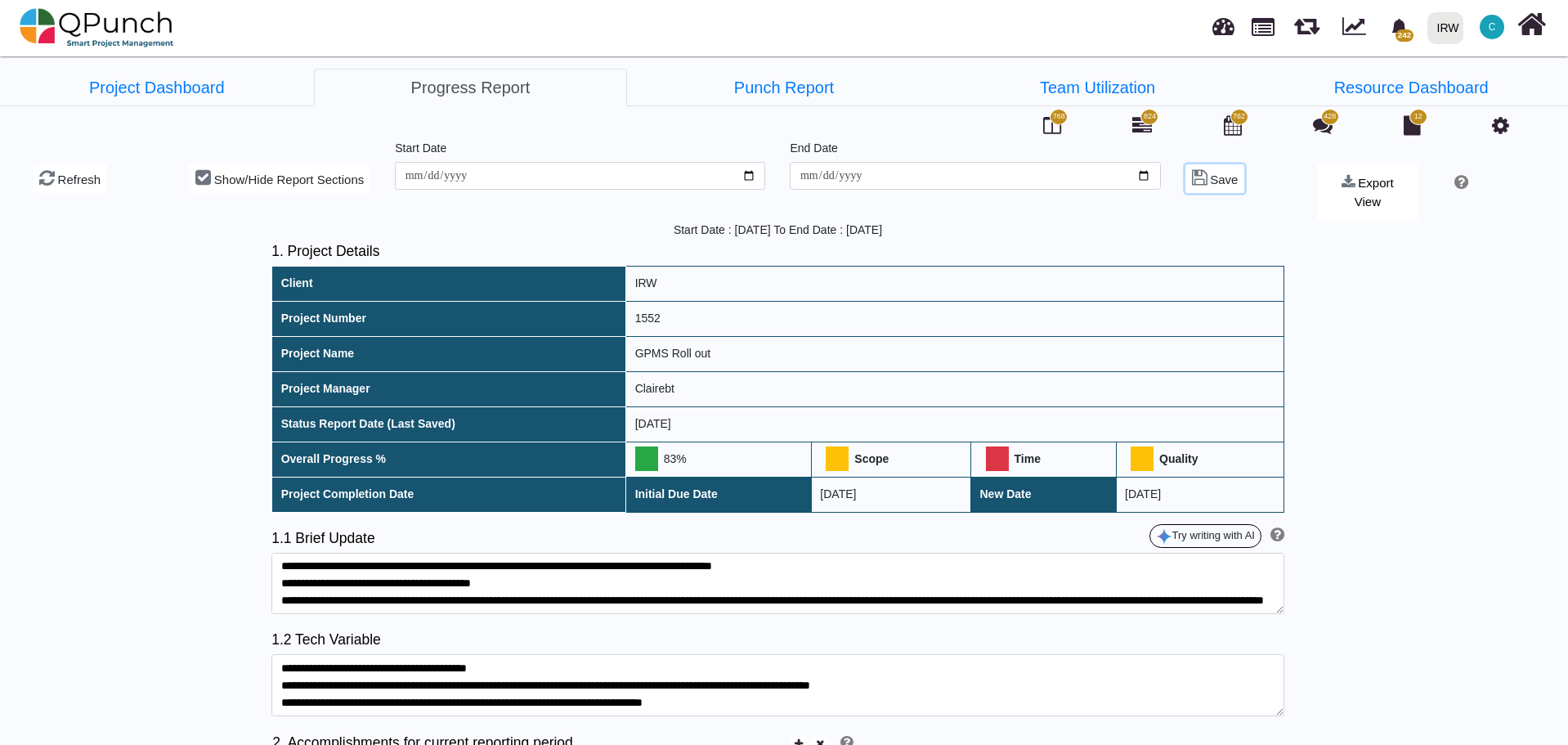
click at [1215, 183] on span "Save" at bounding box center [1223, 179] width 28 height 14
click at [169, 86] on link "Project Dashboard" at bounding box center [157, 87] width 314 height 37
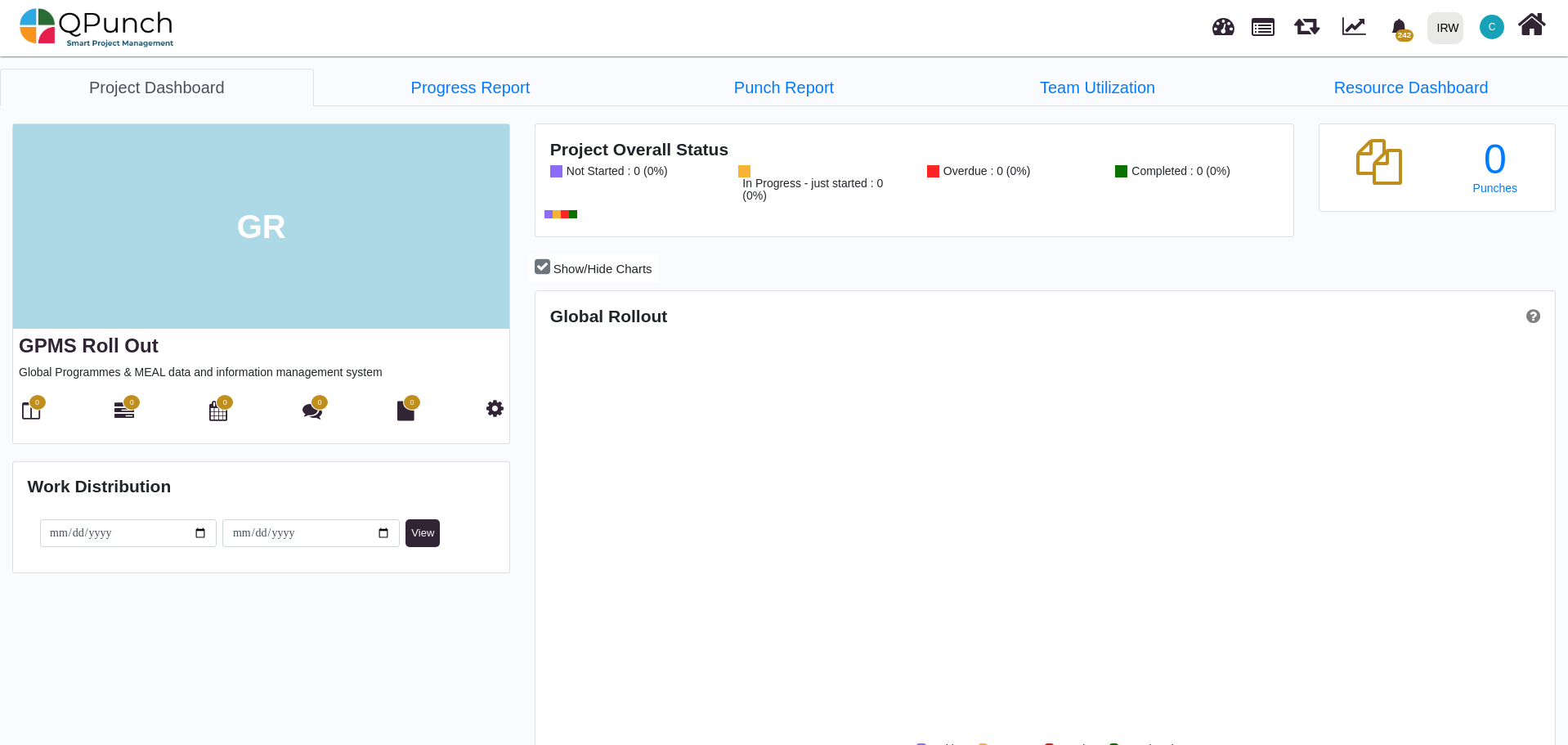
scroll to position [451, 1014]
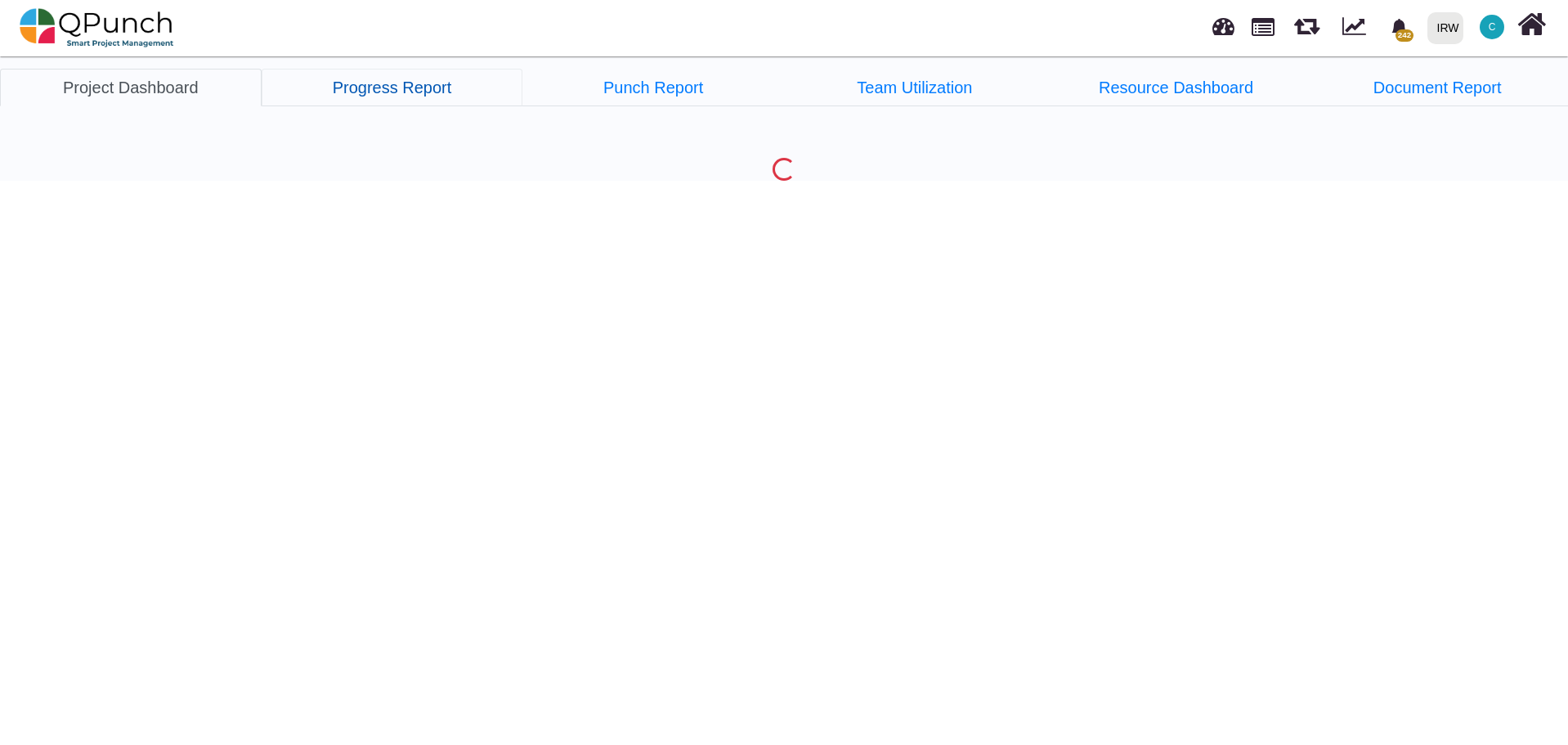
click at [350, 92] on link "Progress Report" at bounding box center [392, 87] width 261 height 37
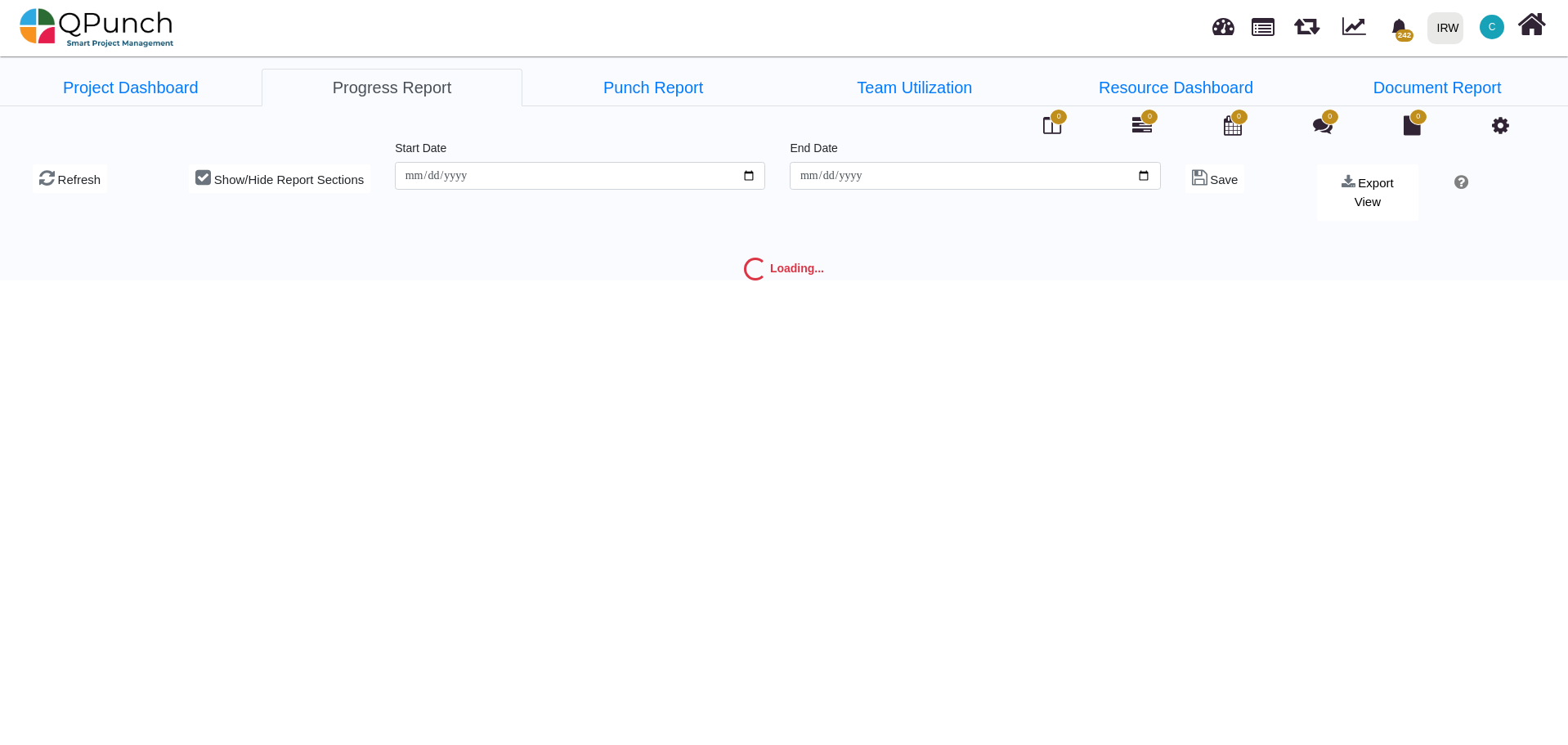
type input "**********"
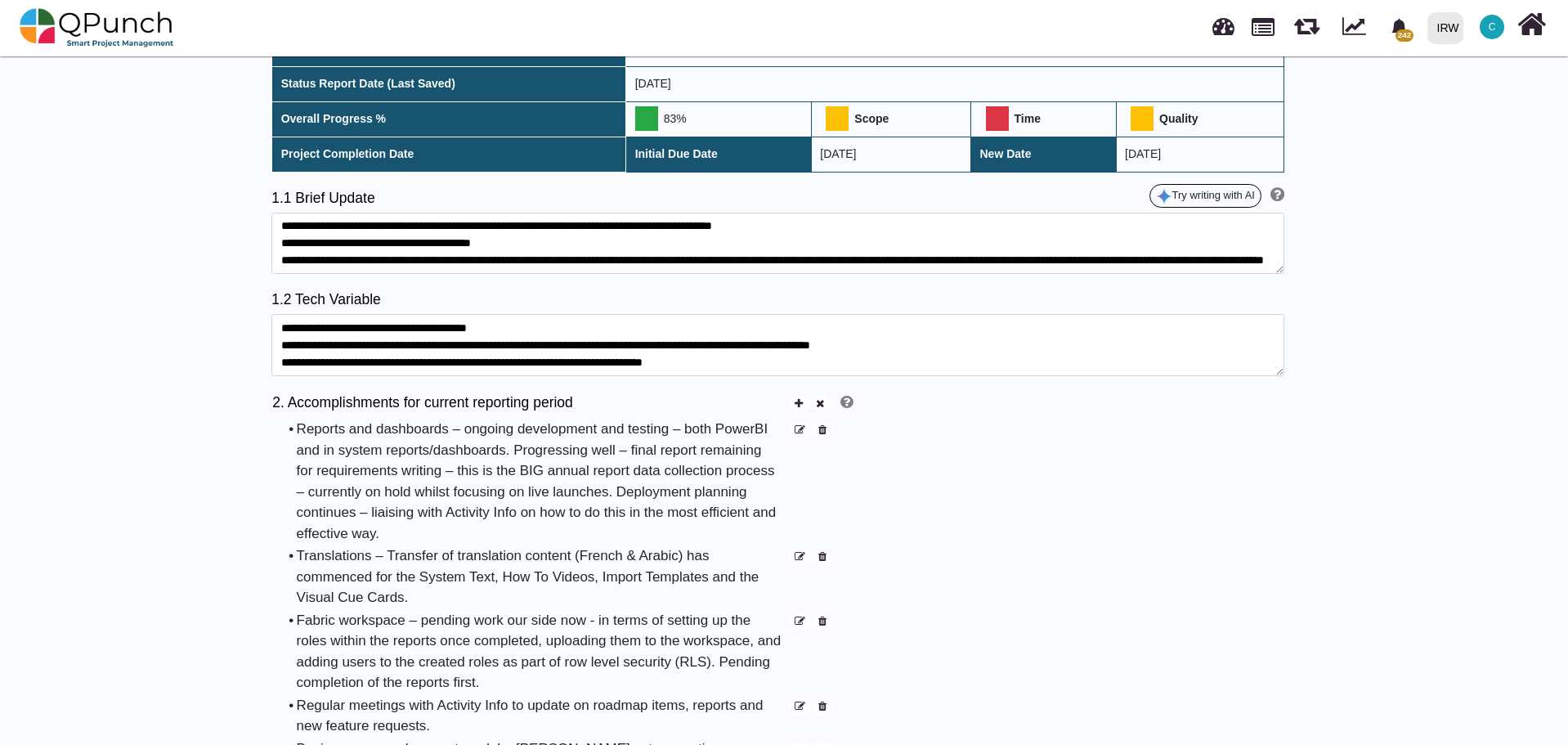
scroll to position [327, 0]
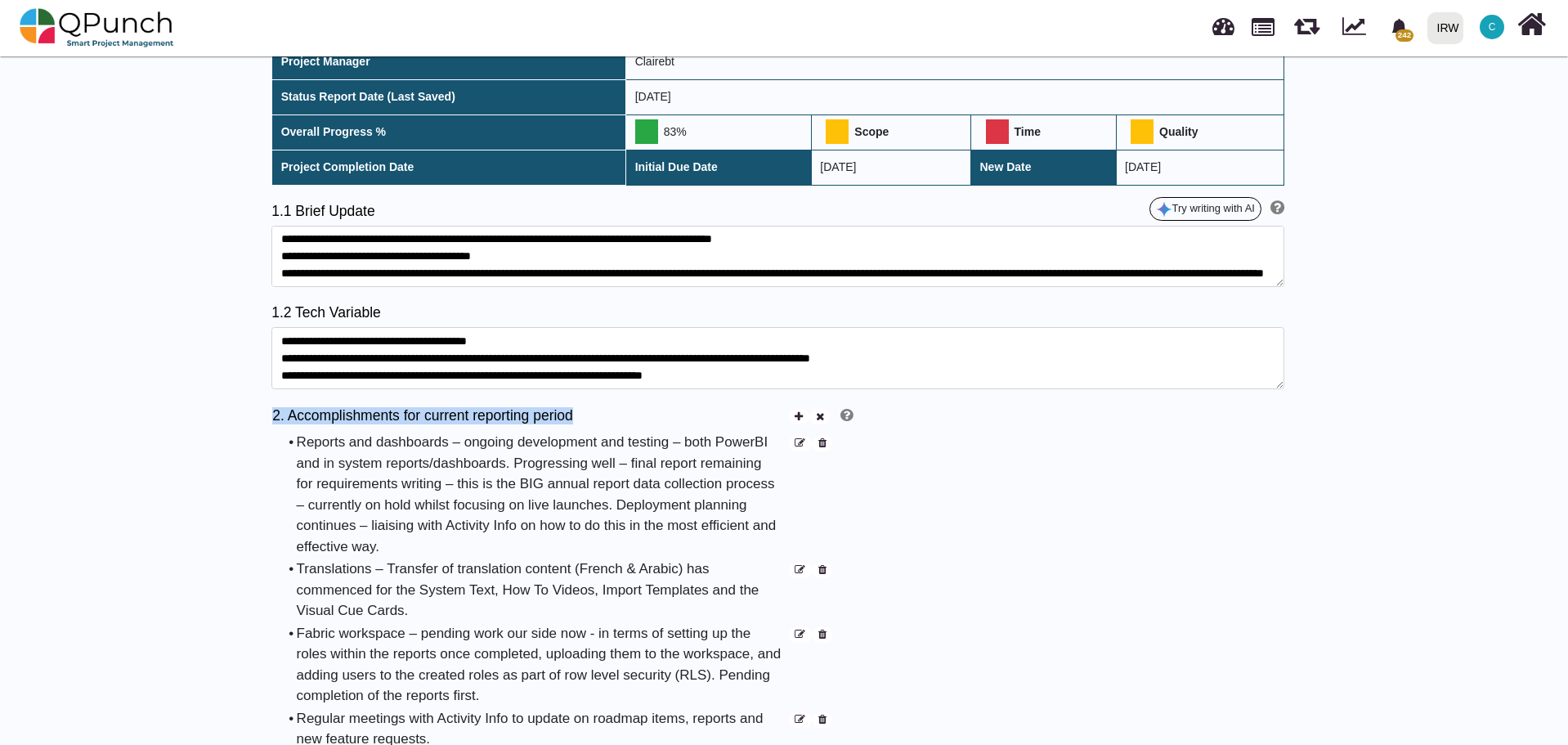
drag, startPoint x: 589, startPoint y: 399, endPoint x: 274, endPoint y: 403, distance: 315.0
click at [274, 407] on h5 "2. Accomplishments for current reporting period" at bounding box center [529, 415] width 514 height 17
copy h5 "2. Accomplishments for current reporting period"
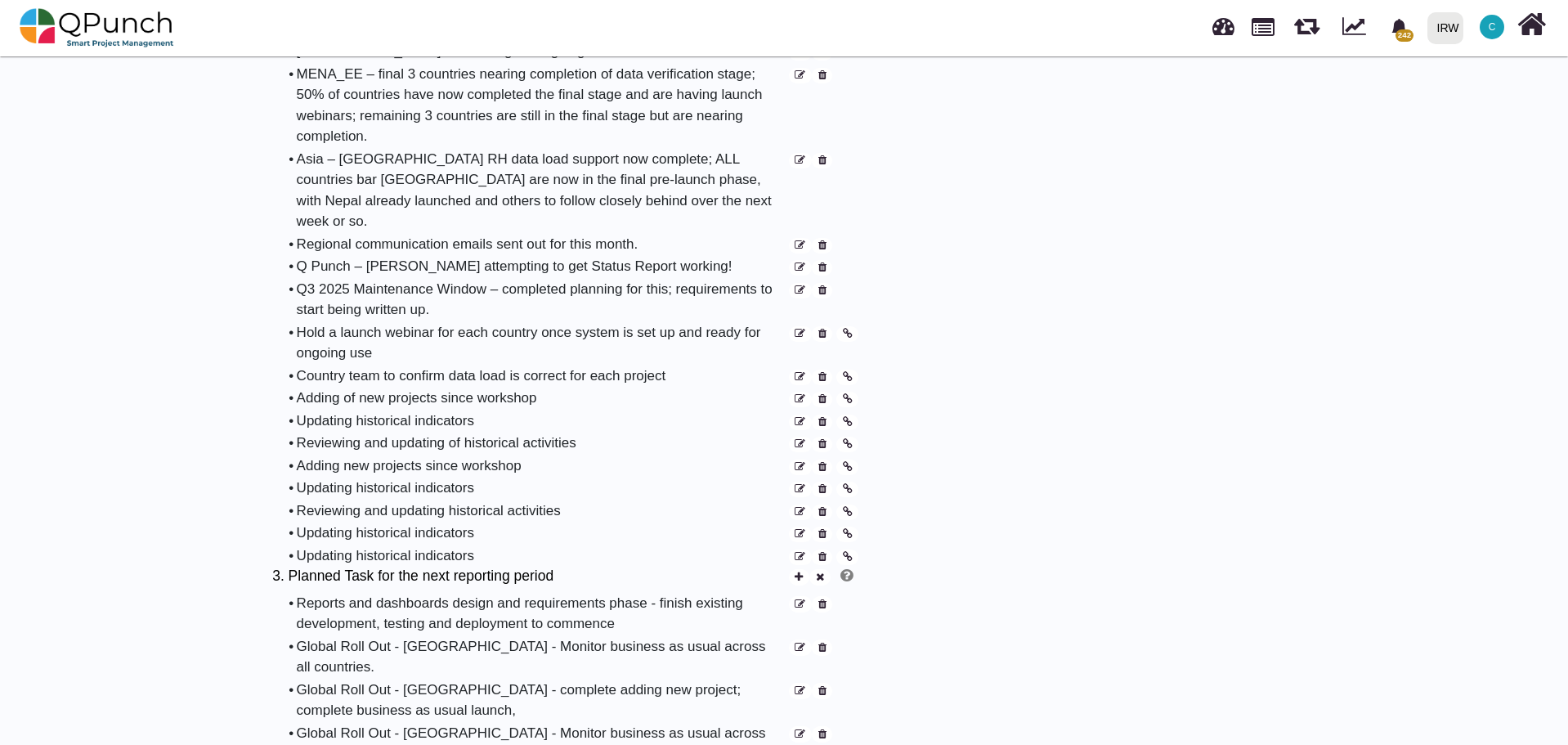
scroll to position [1473, 0]
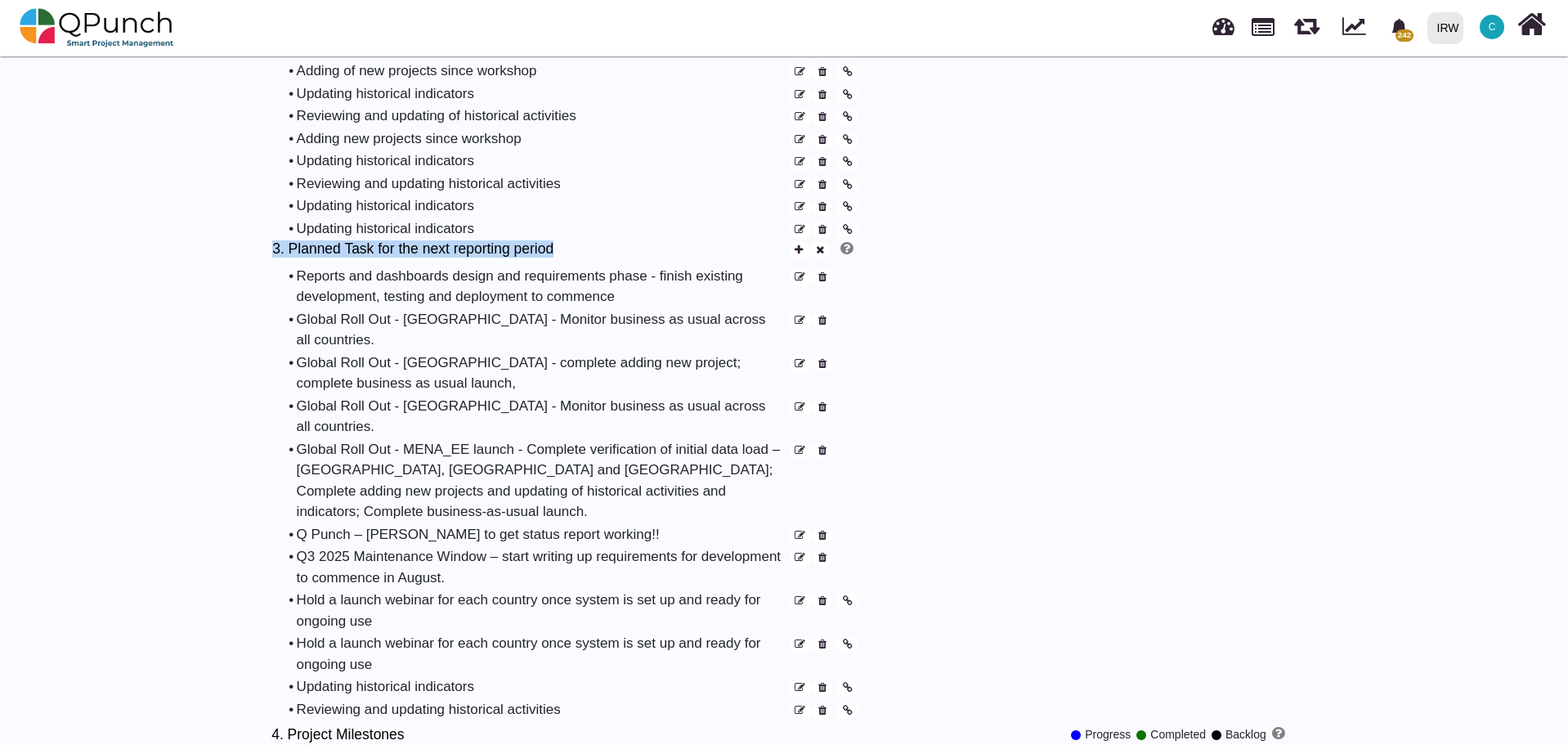
drag, startPoint x: 561, startPoint y: 210, endPoint x: 272, endPoint y: 214, distance: 289.0
click at [272, 241] on h5 "3. Planned Task for the next reporting period" at bounding box center [529, 249] width 514 height 17
copy h5 "3. Planned Task for the next reporting period"
